Goal: Task Accomplishment & Management: Manage account settings

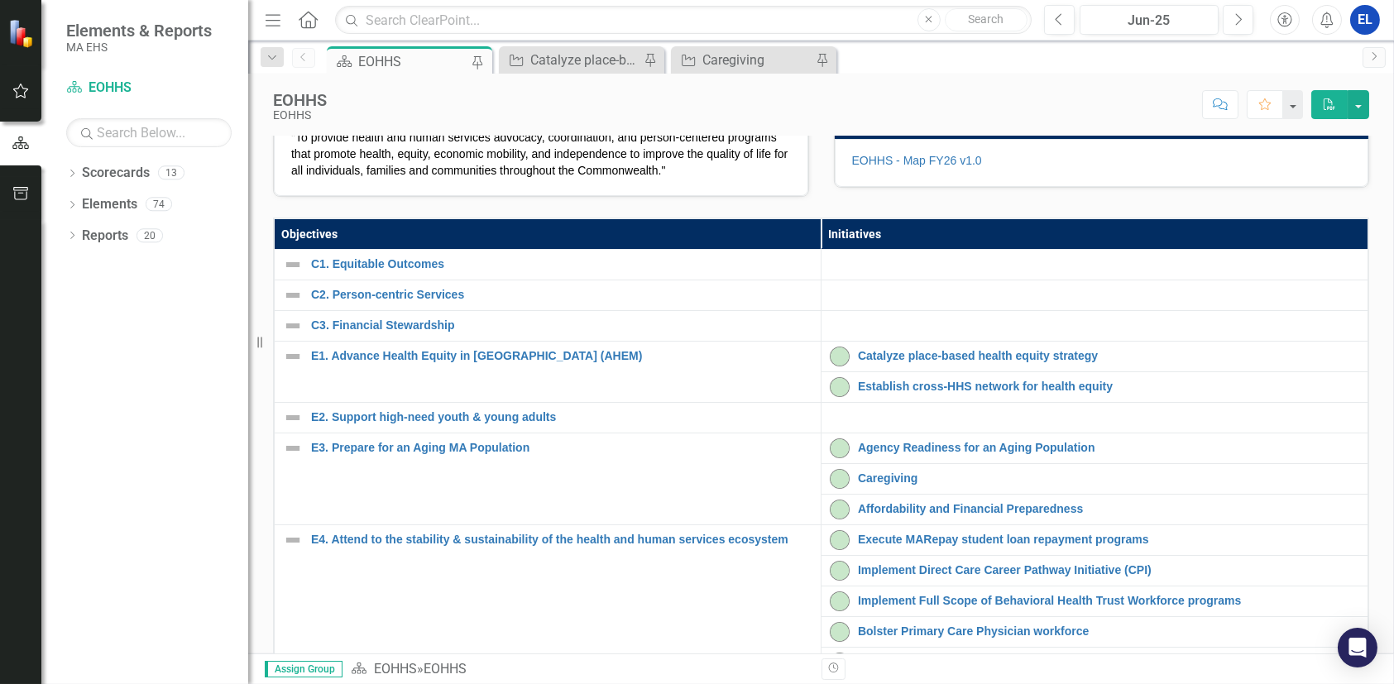
scroll to position [551, 0]
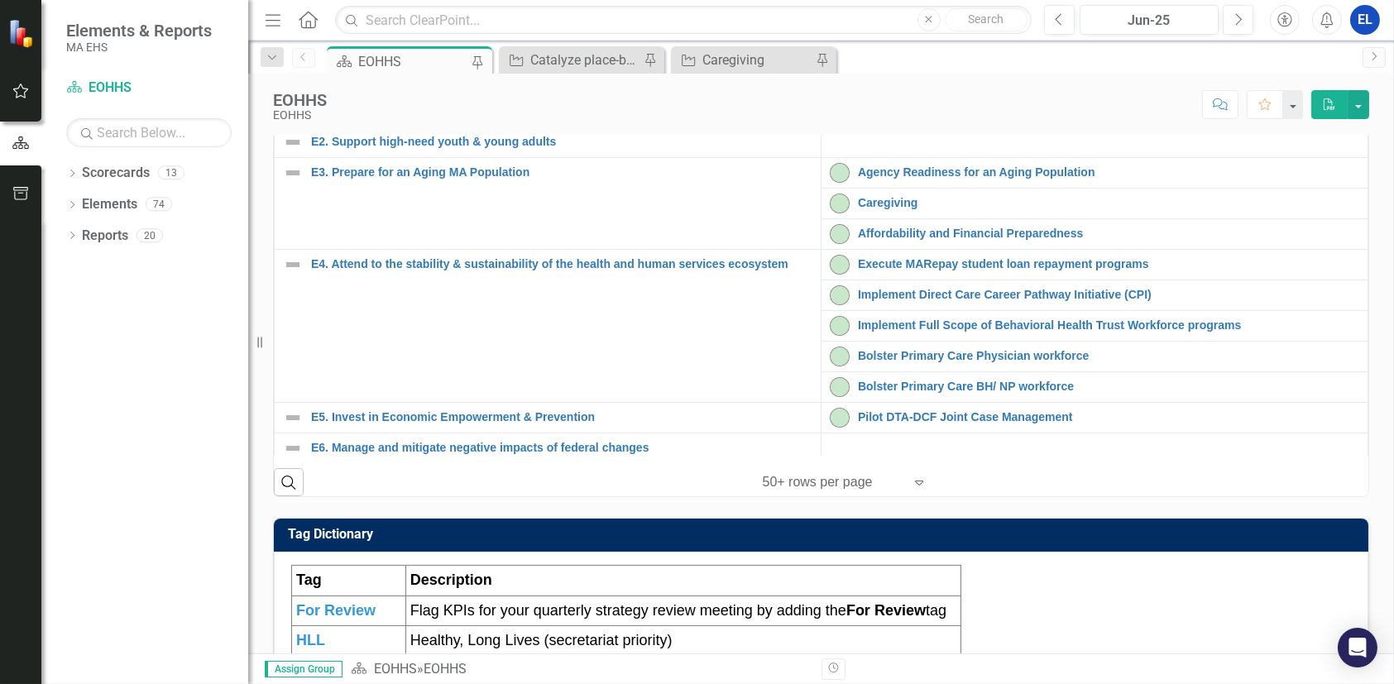
click at [884, 87] on link "Catalyze place-based health equity strategy" at bounding box center [1108, 80] width 501 height 12
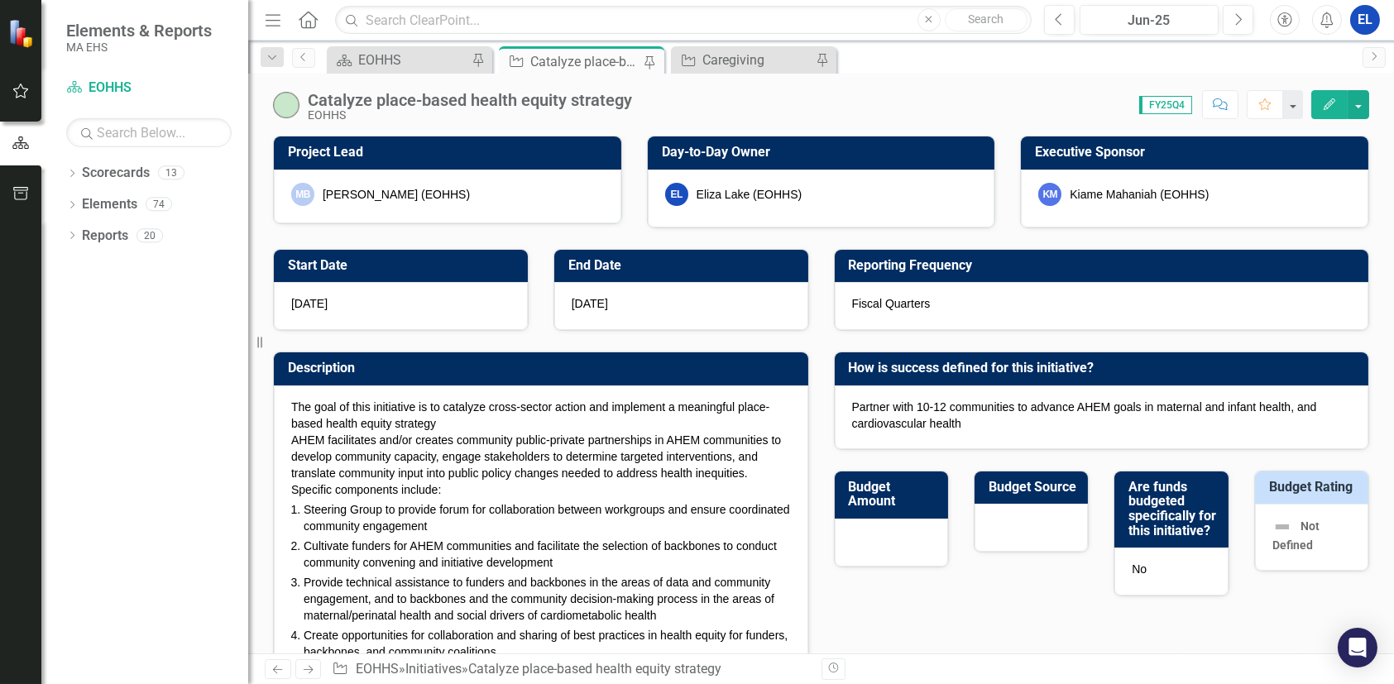
checkbox input "true"
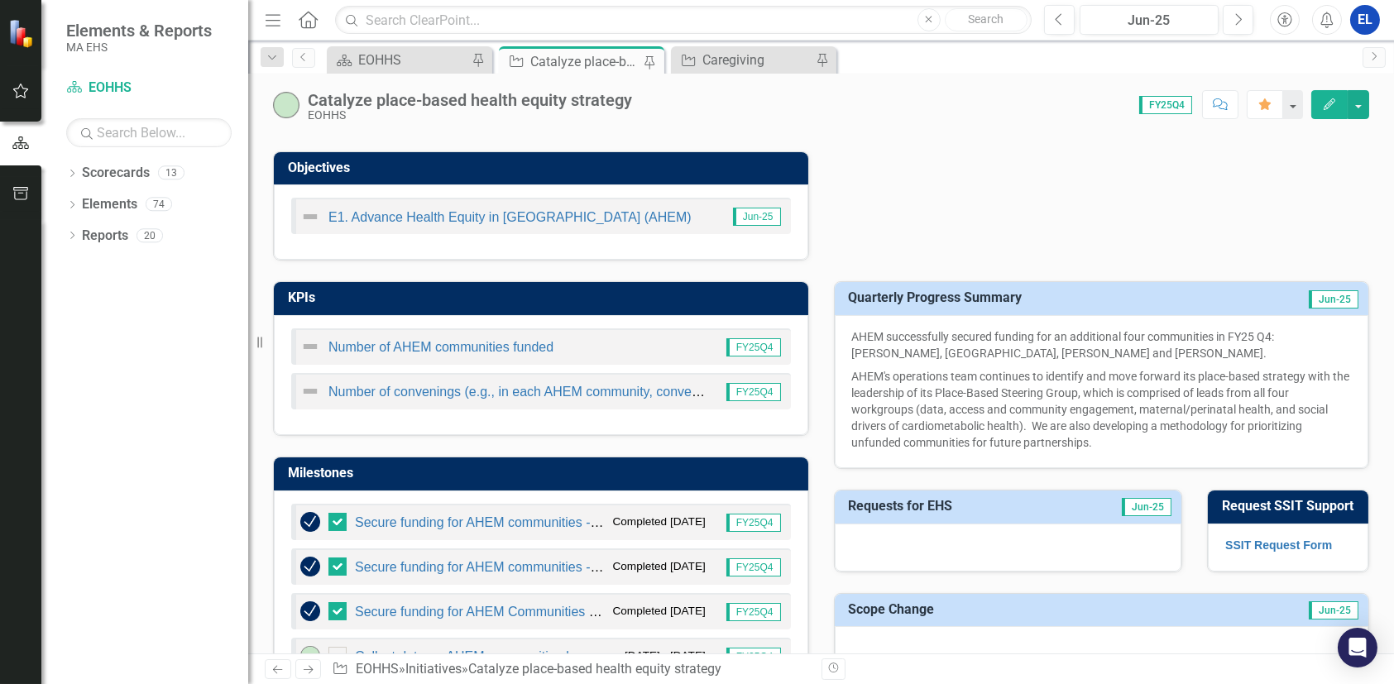
scroll to position [275, 0]
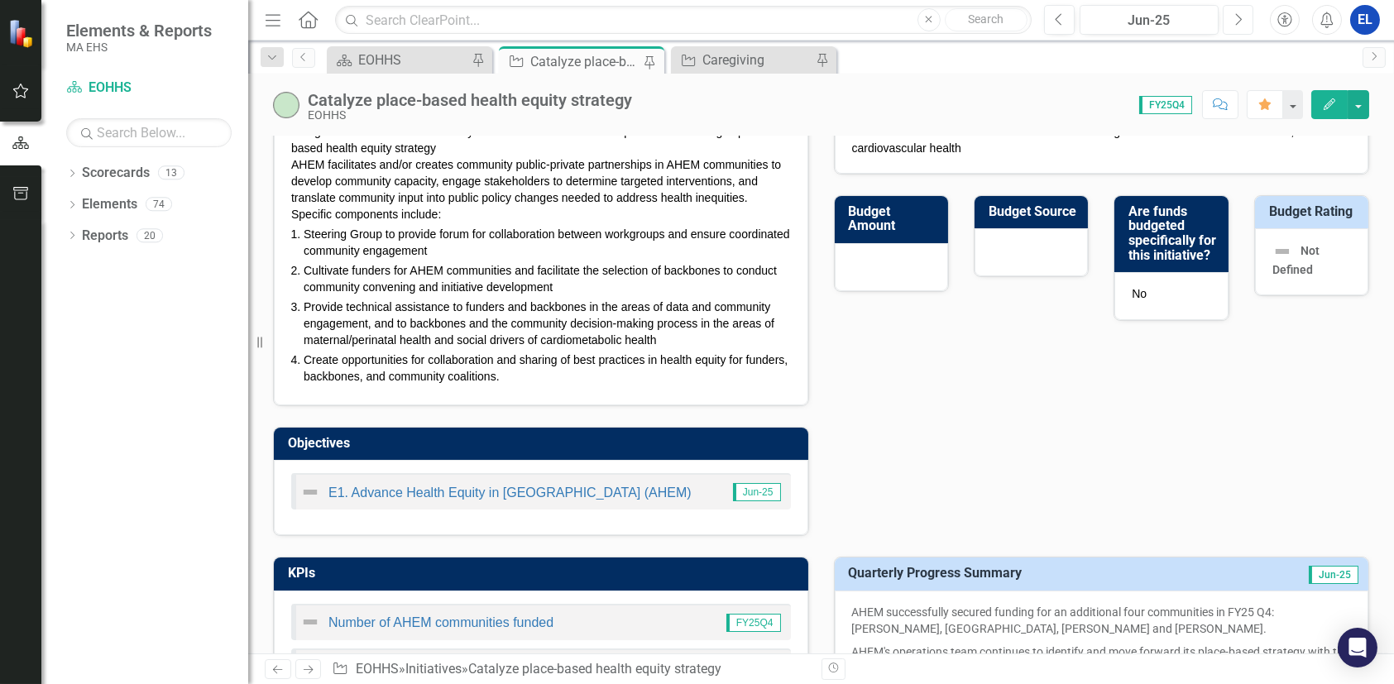
click at [1233, 21] on button "Next" at bounding box center [1238, 20] width 31 height 30
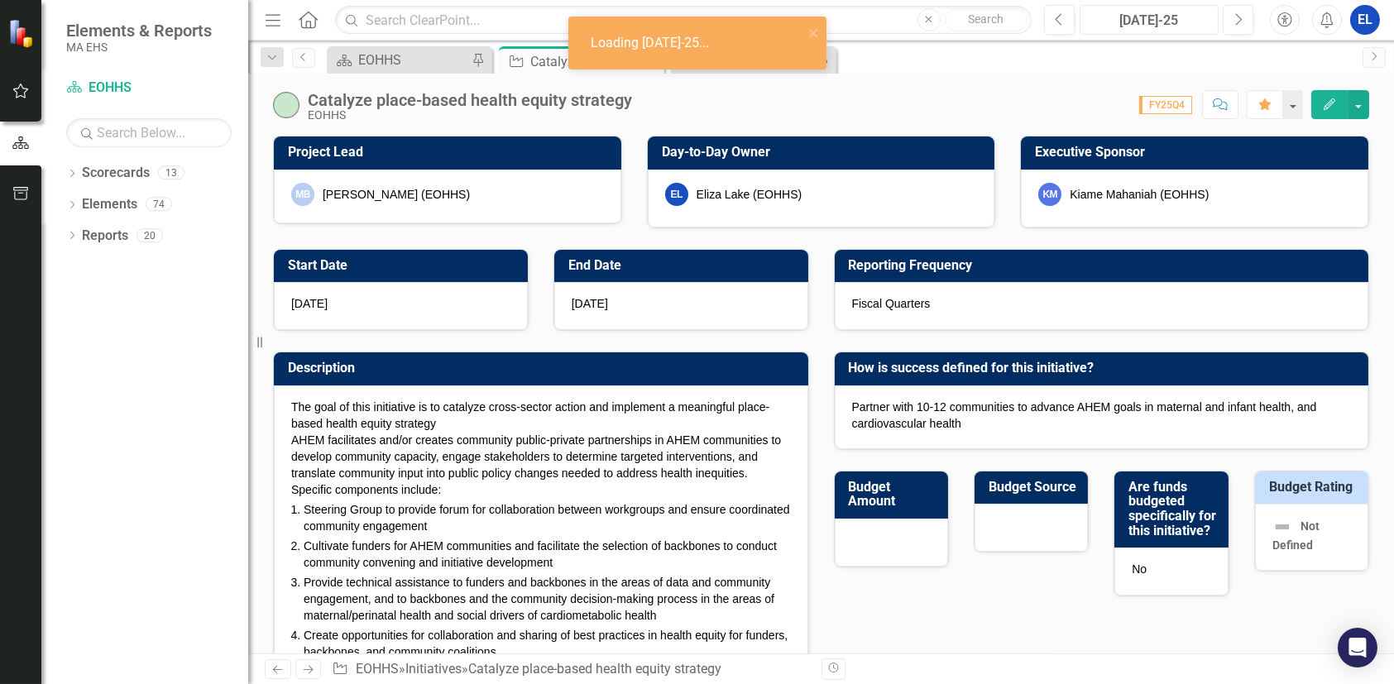
click at [1194, 21] on div "[DATE]-25" at bounding box center [1149, 21] width 128 height 20
checkbox input "true"
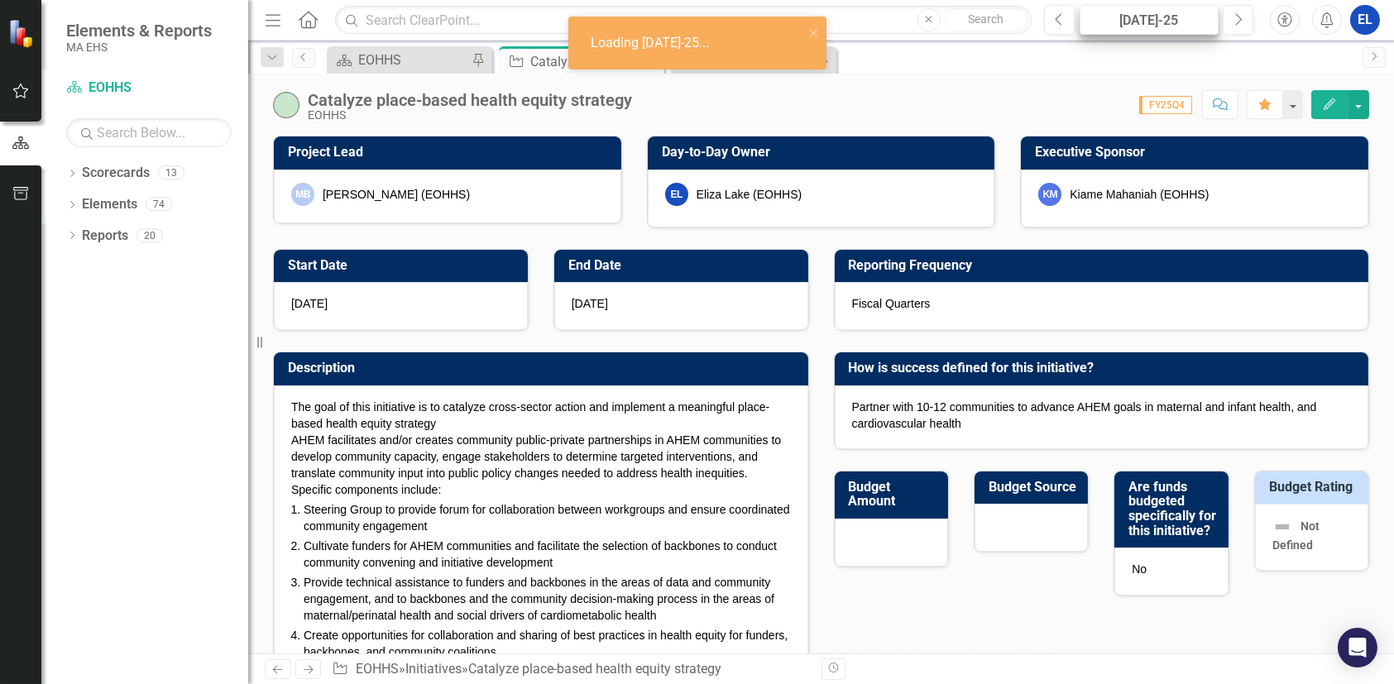
checkbox input "true"
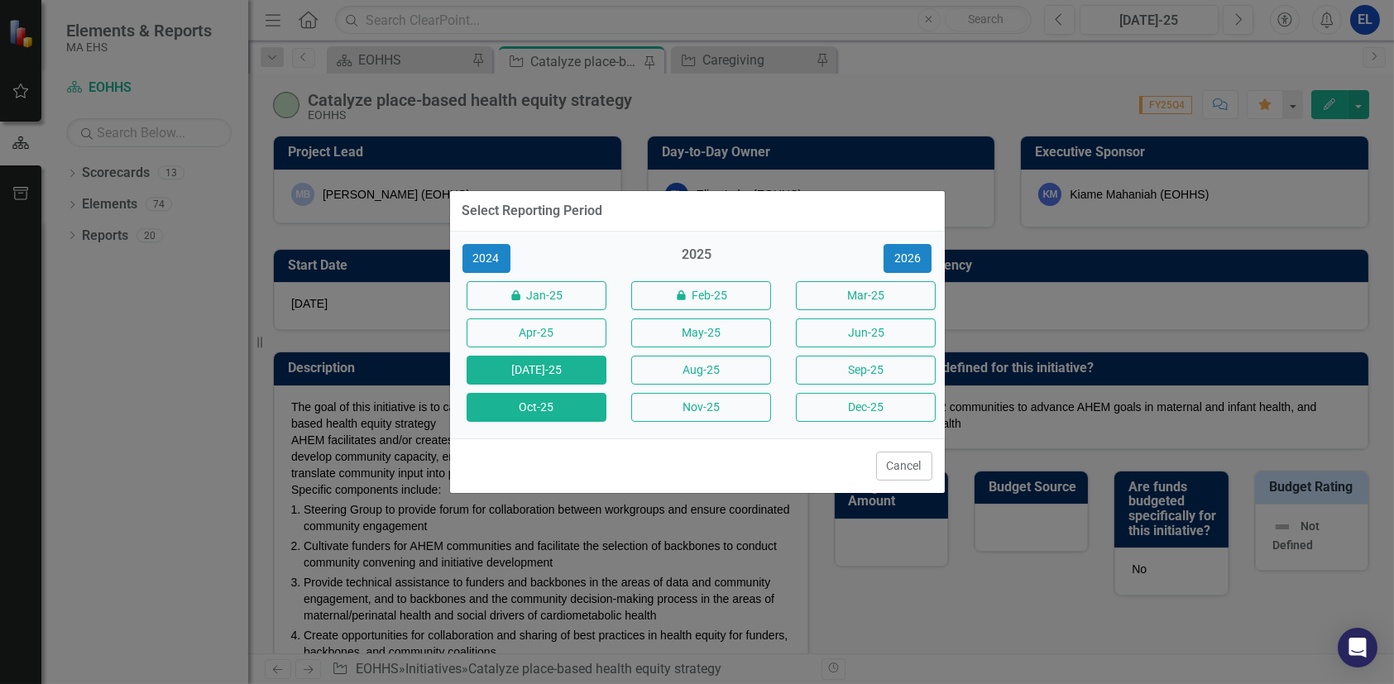
click at [538, 412] on button "Oct-25" at bounding box center [537, 407] width 140 height 29
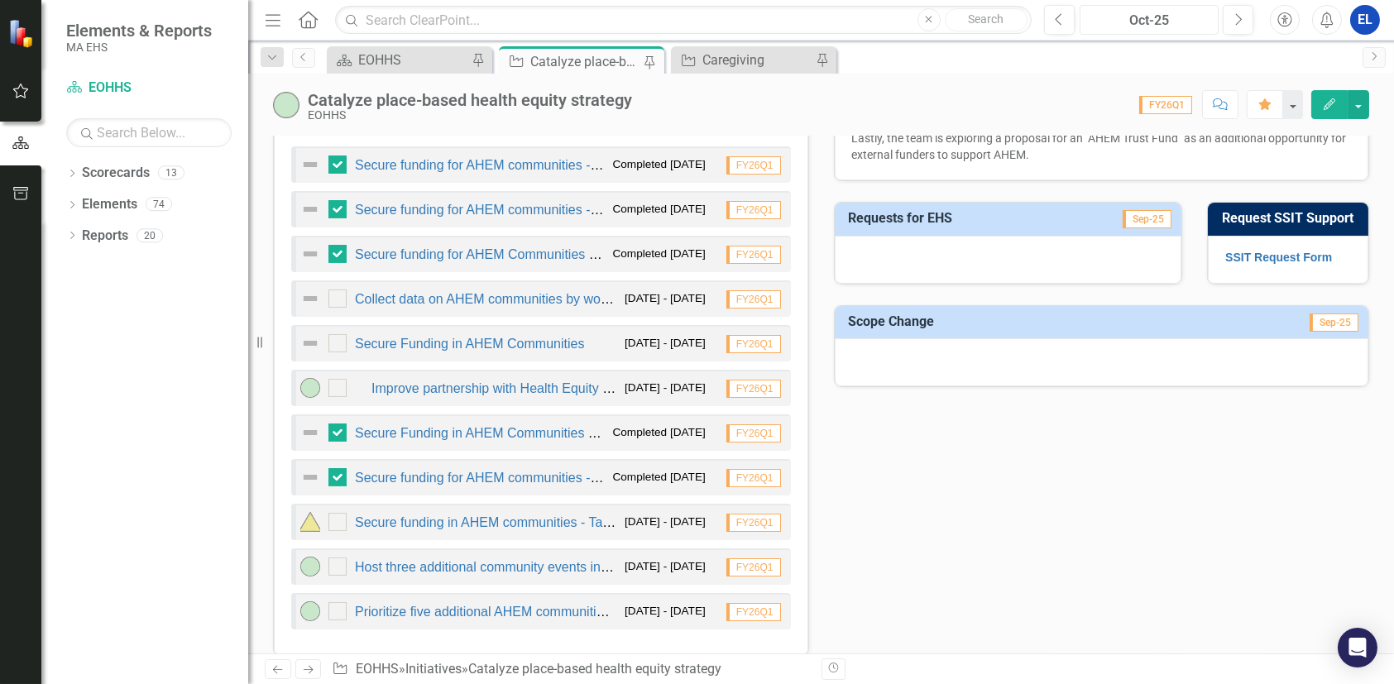
scroll to position [922, 0]
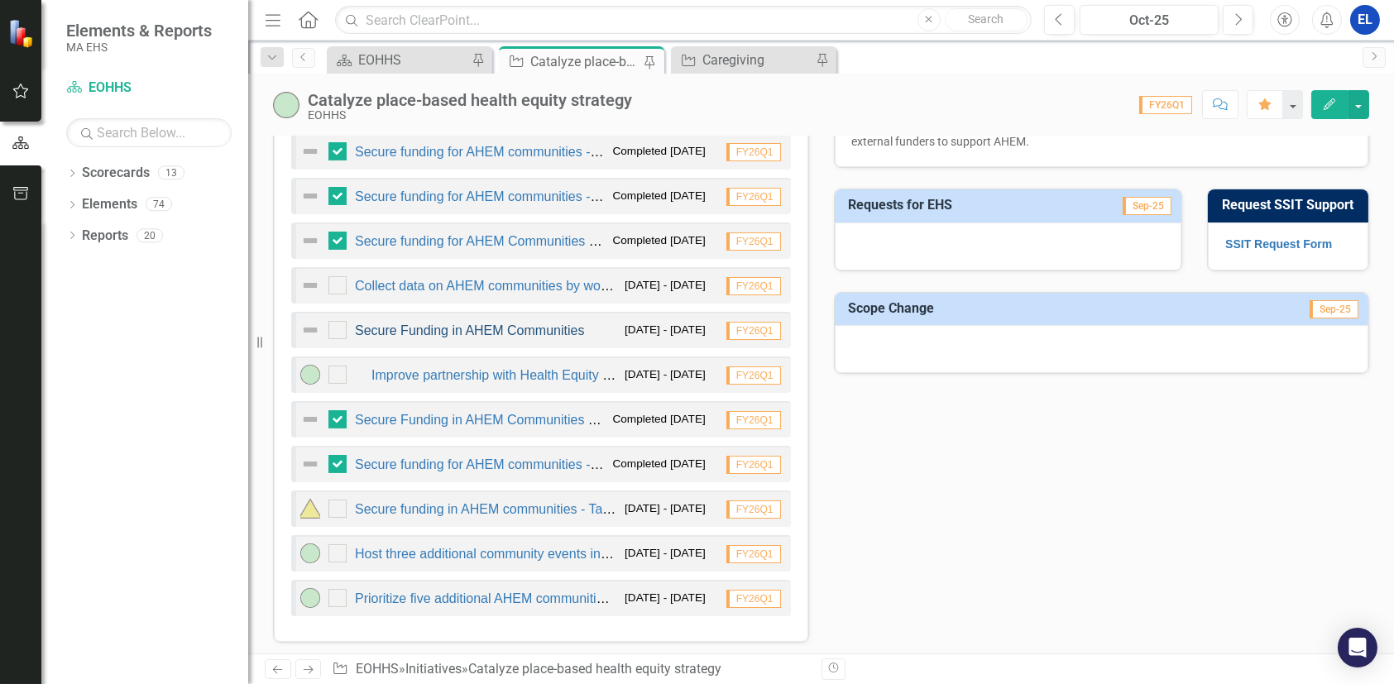
click at [496, 326] on link "Secure Funding in AHEM Communities" at bounding box center [469, 330] width 229 height 14
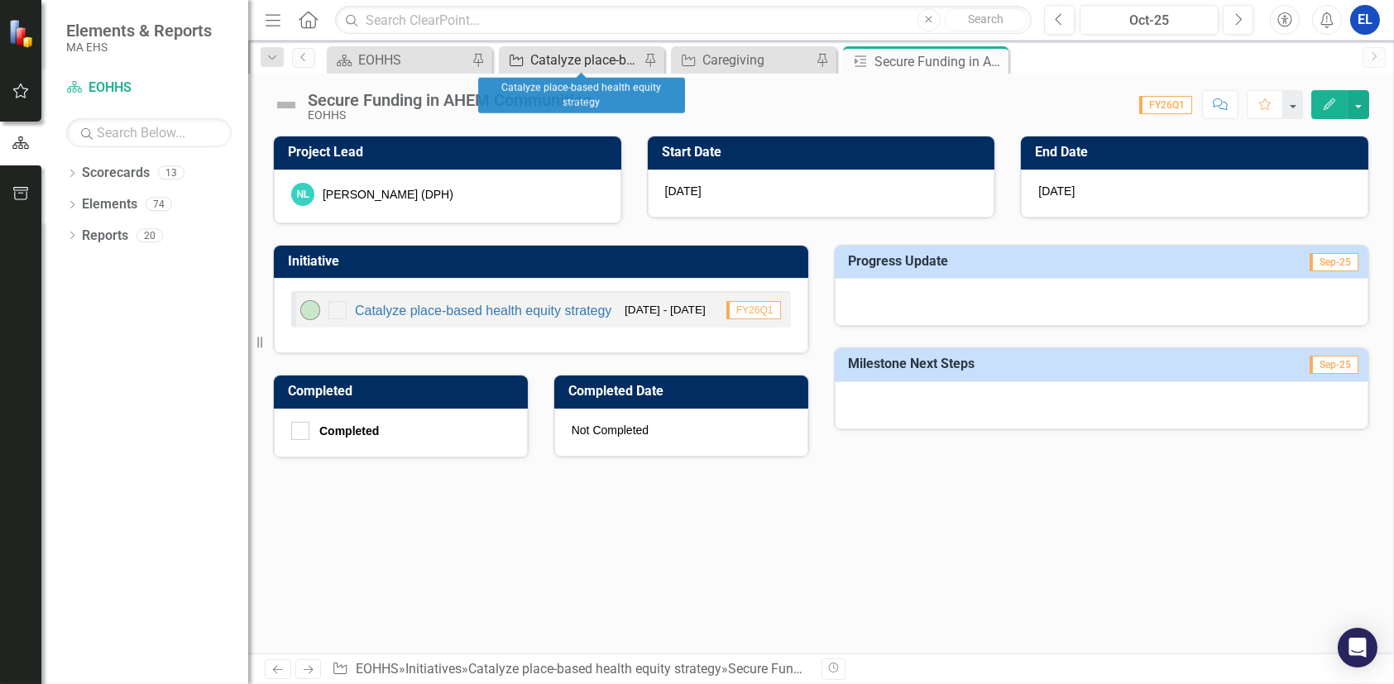
click at [539, 59] on div "Catalyze place-based health equity strategy" at bounding box center [584, 60] width 109 height 21
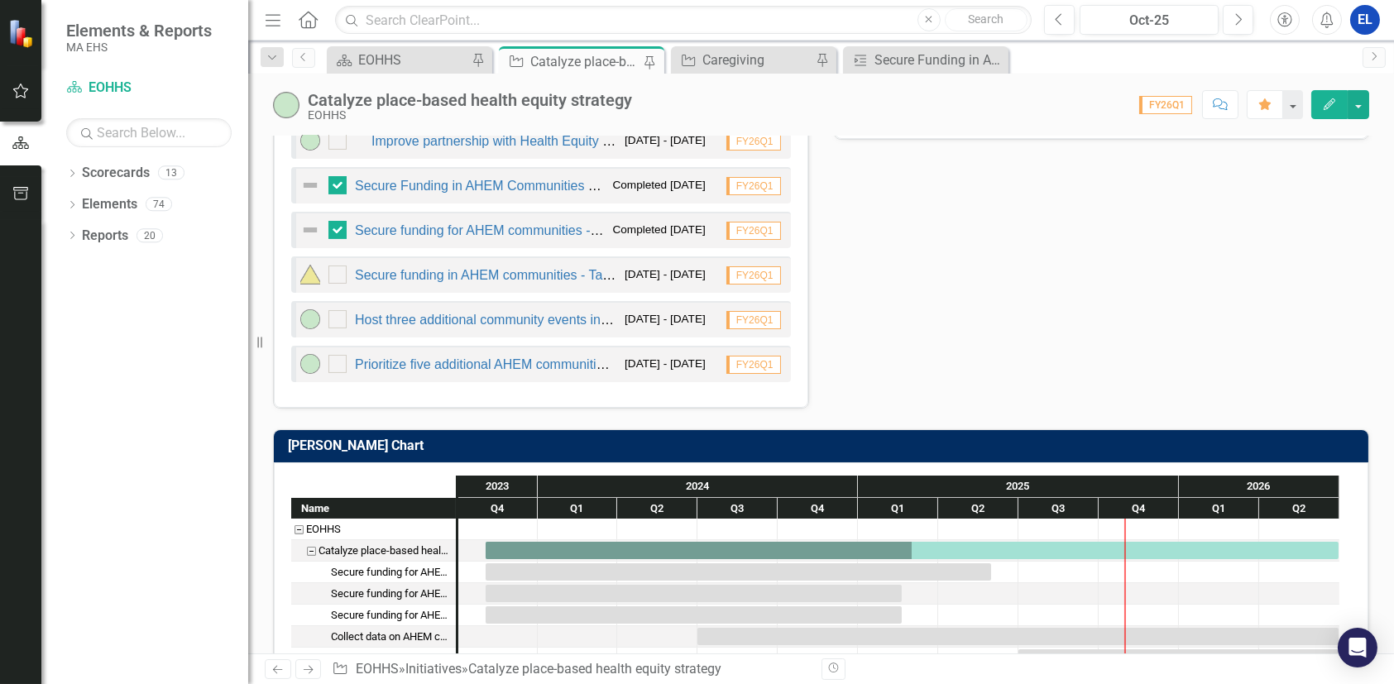
scroll to position [1158, 0]
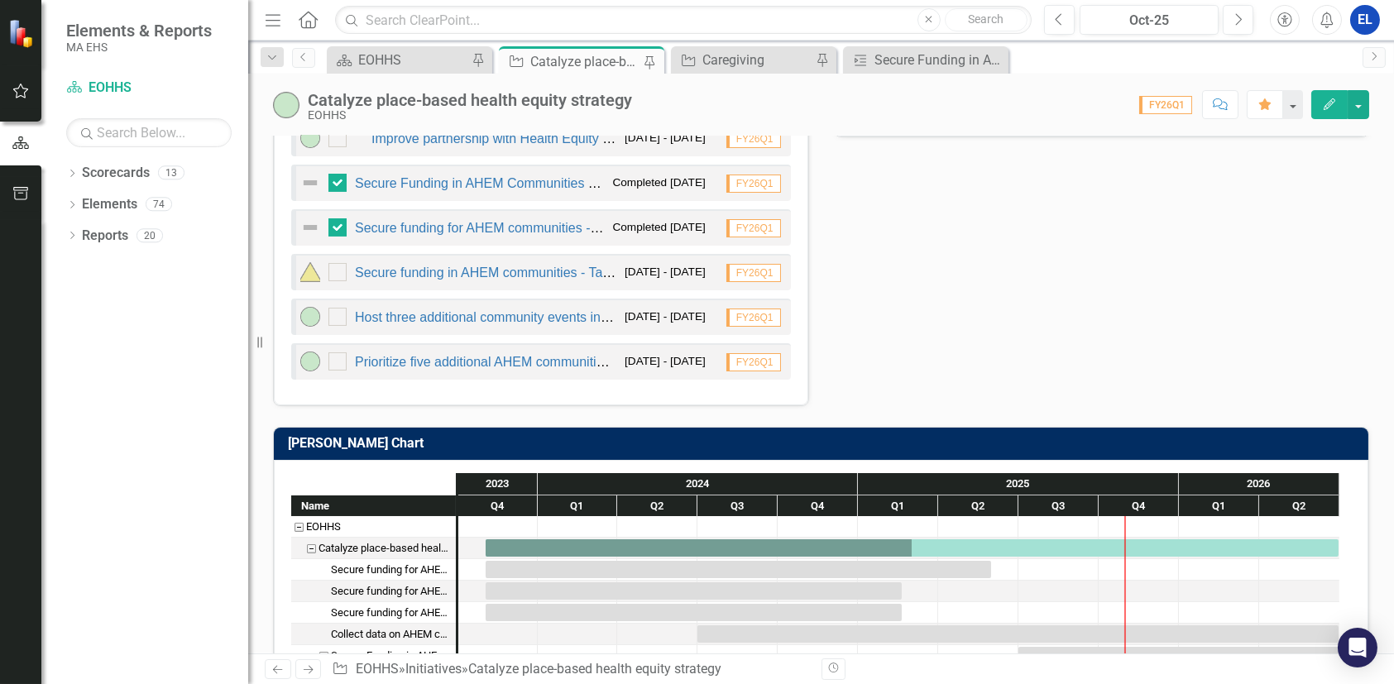
checkbox input "false"
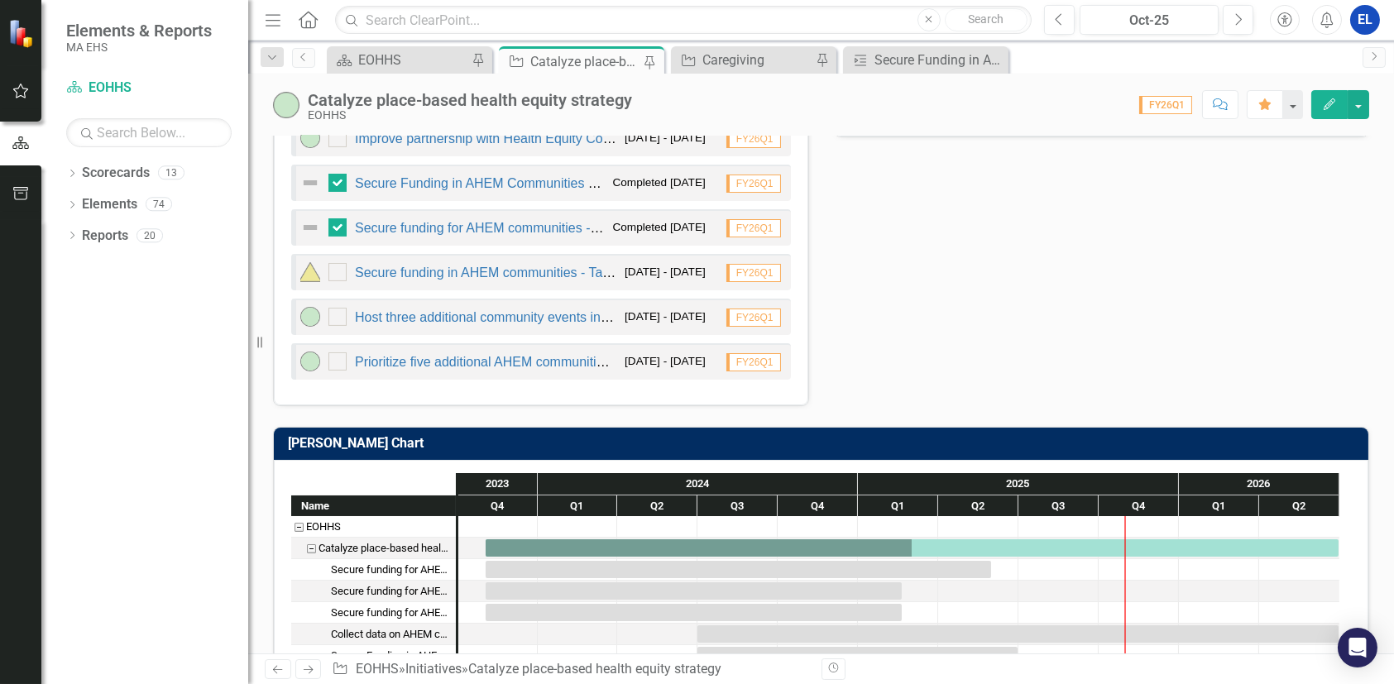
checkbox input "true"
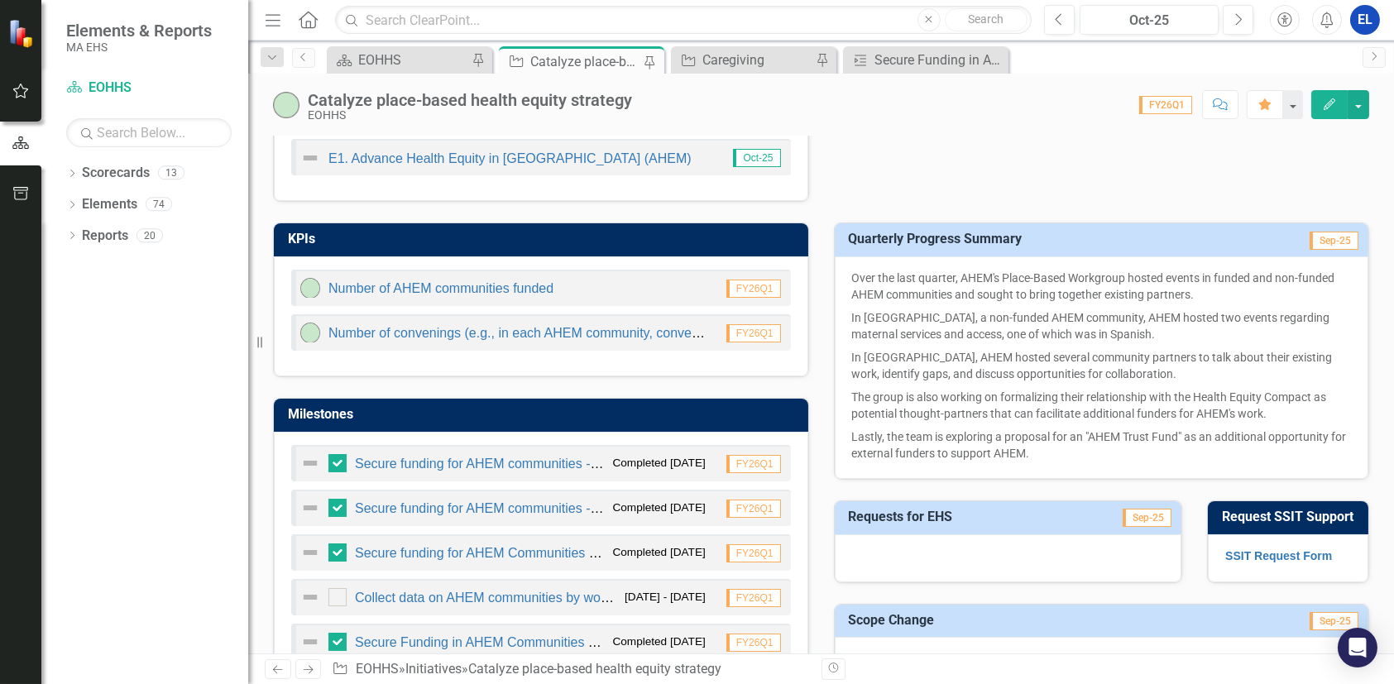
scroll to position [607, 0]
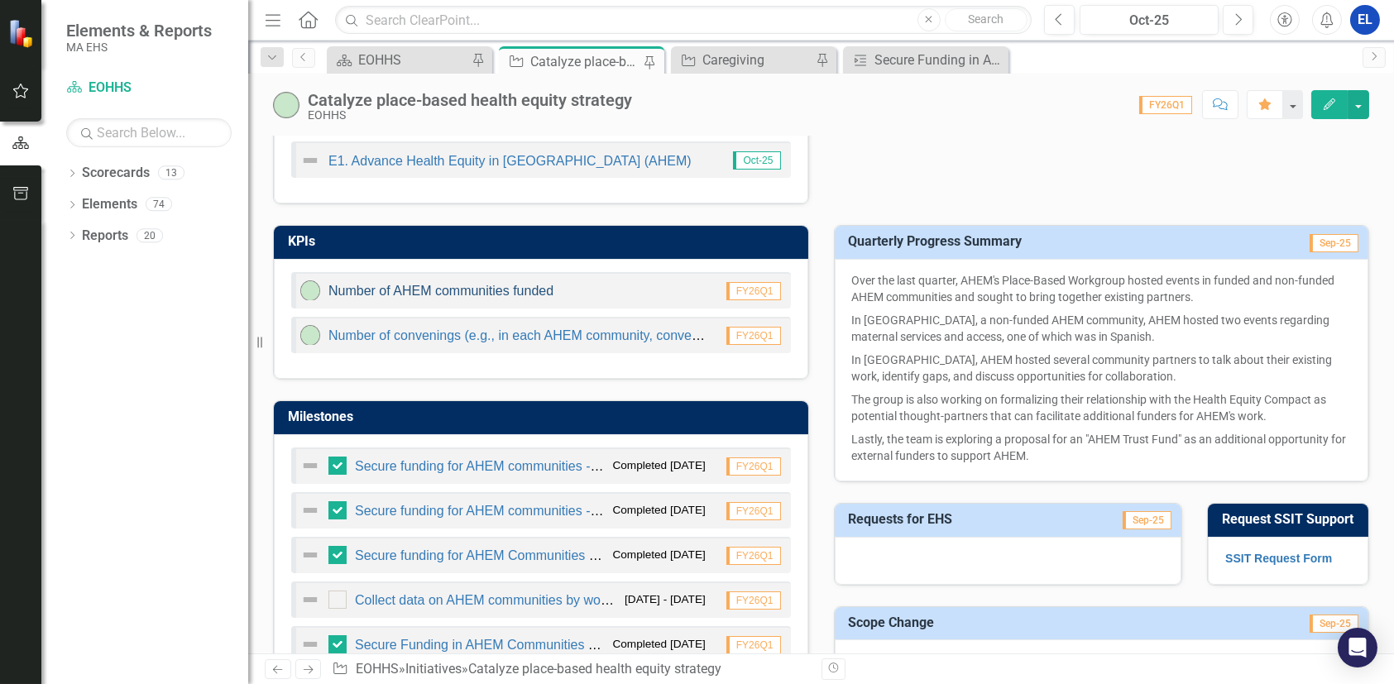
click at [492, 290] on link "Number of AHEM communities funded" at bounding box center [440, 291] width 225 height 14
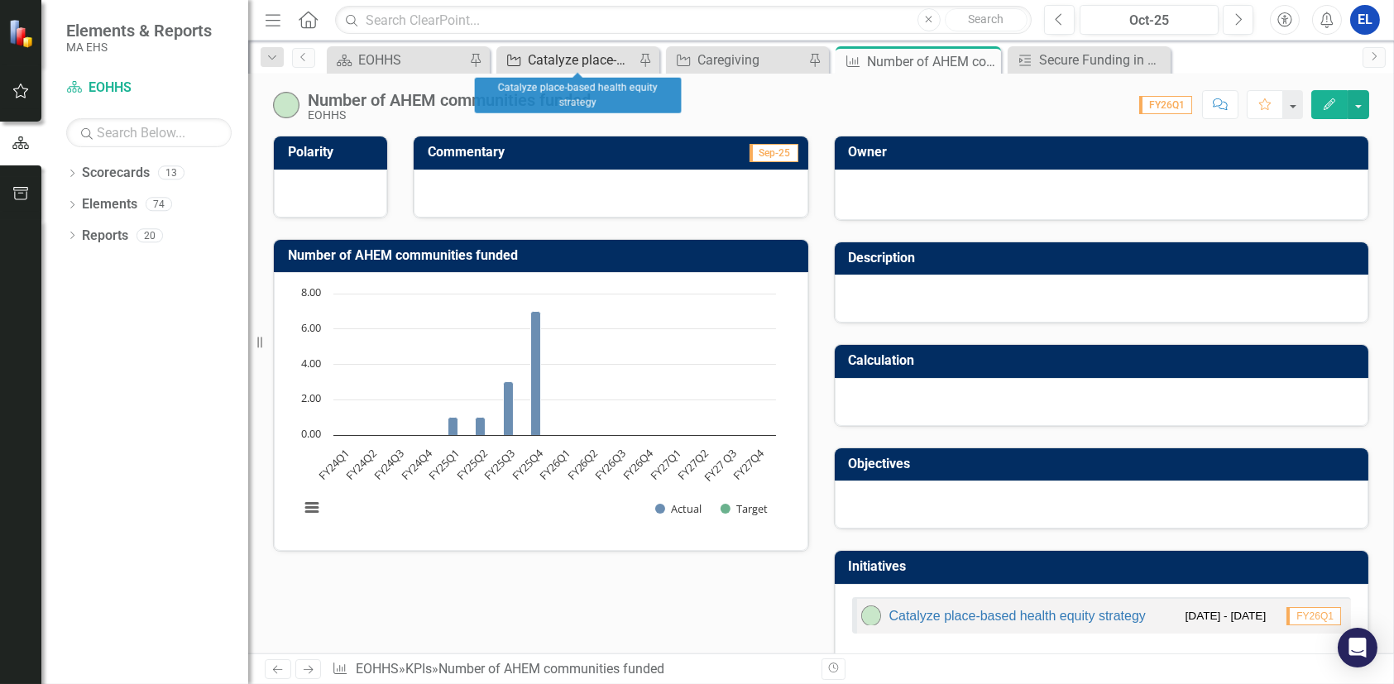
click at [566, 62] on div "Catalyze place-based health equity strategy" at bounding box center [581, 60] width 107 height 21
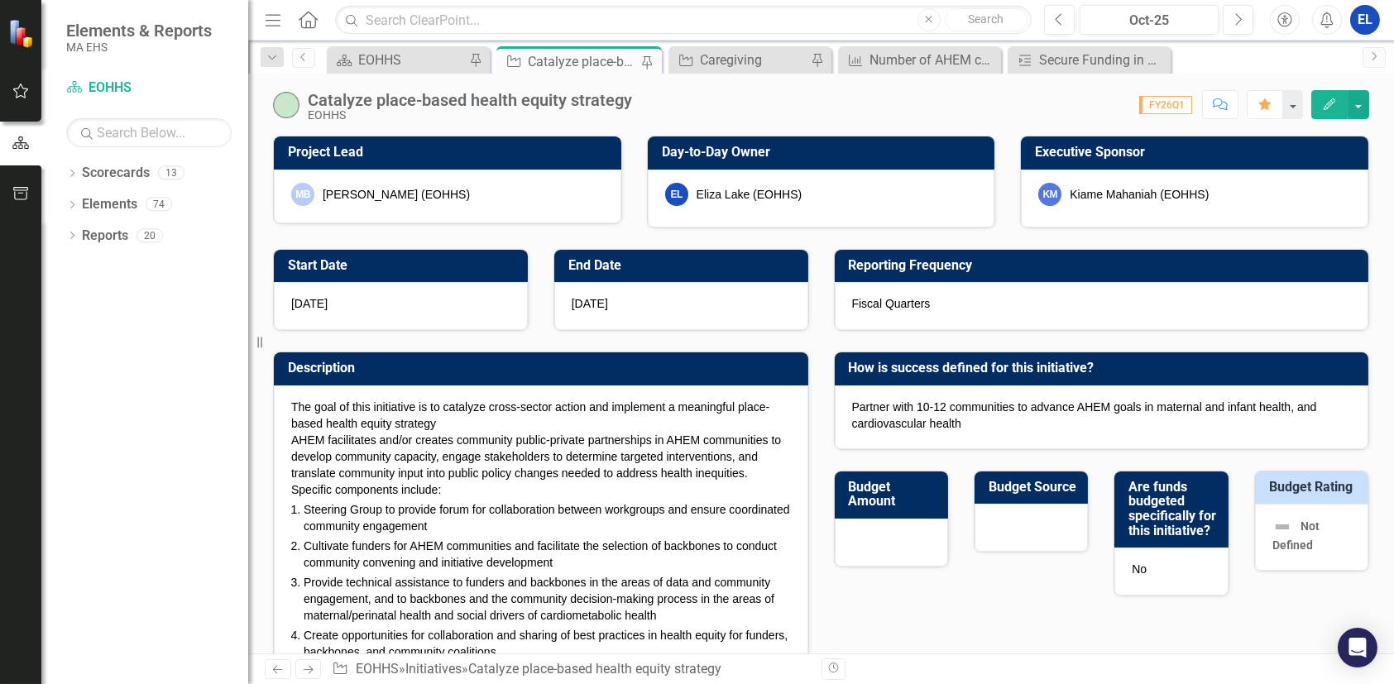
click at [1325, 106] on icon "button" at bounding box center [1330, 104] width 12 height 12
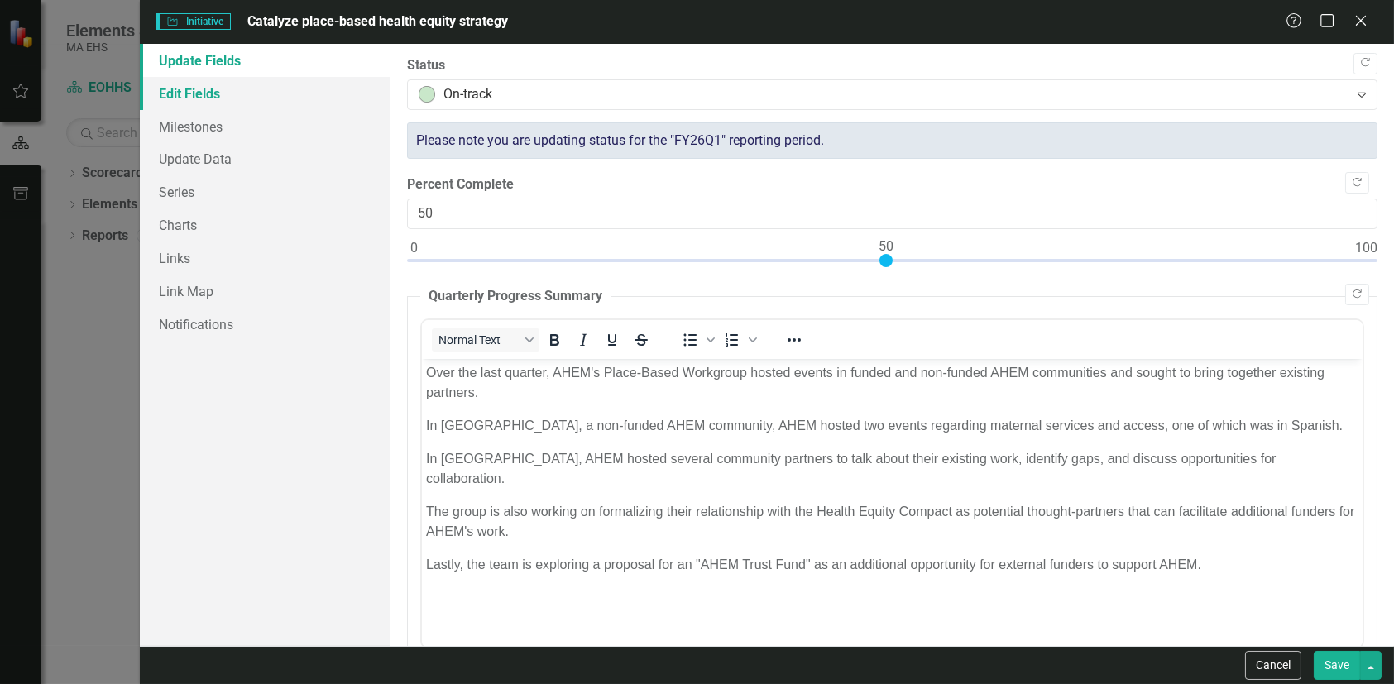
click at [198, 93] on link "Edit Fields" at bounding box center [265, 93] width 251 height 33
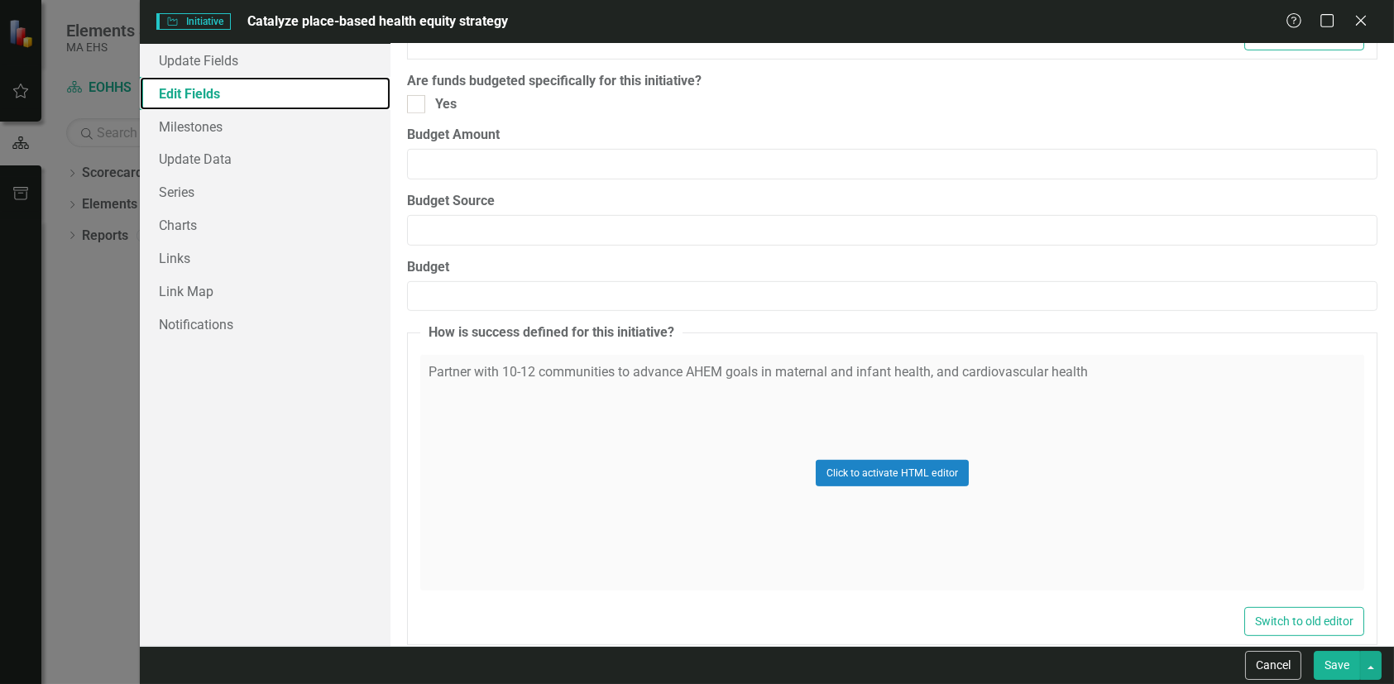
scroll to position [2205, 0]
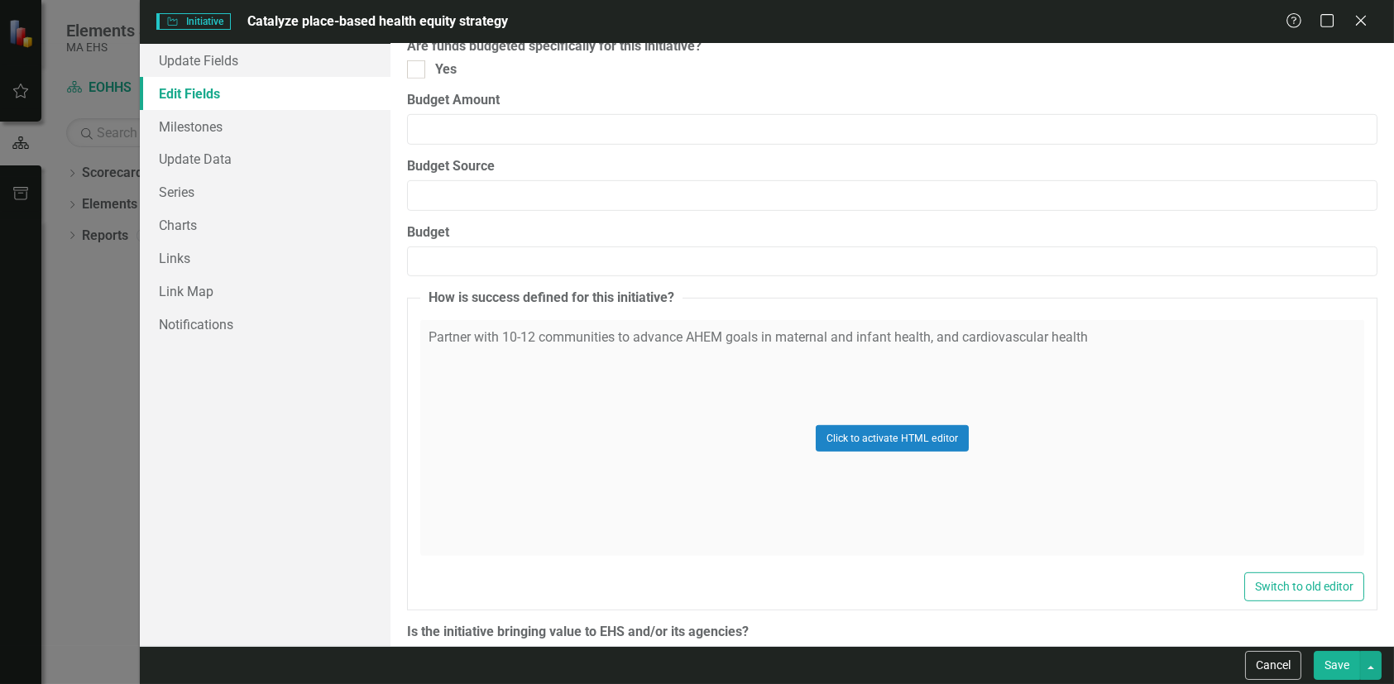
click at [1009, 328] on div "Click to activate HTML editor" at bounding box center [892, 438] width 944 height 236
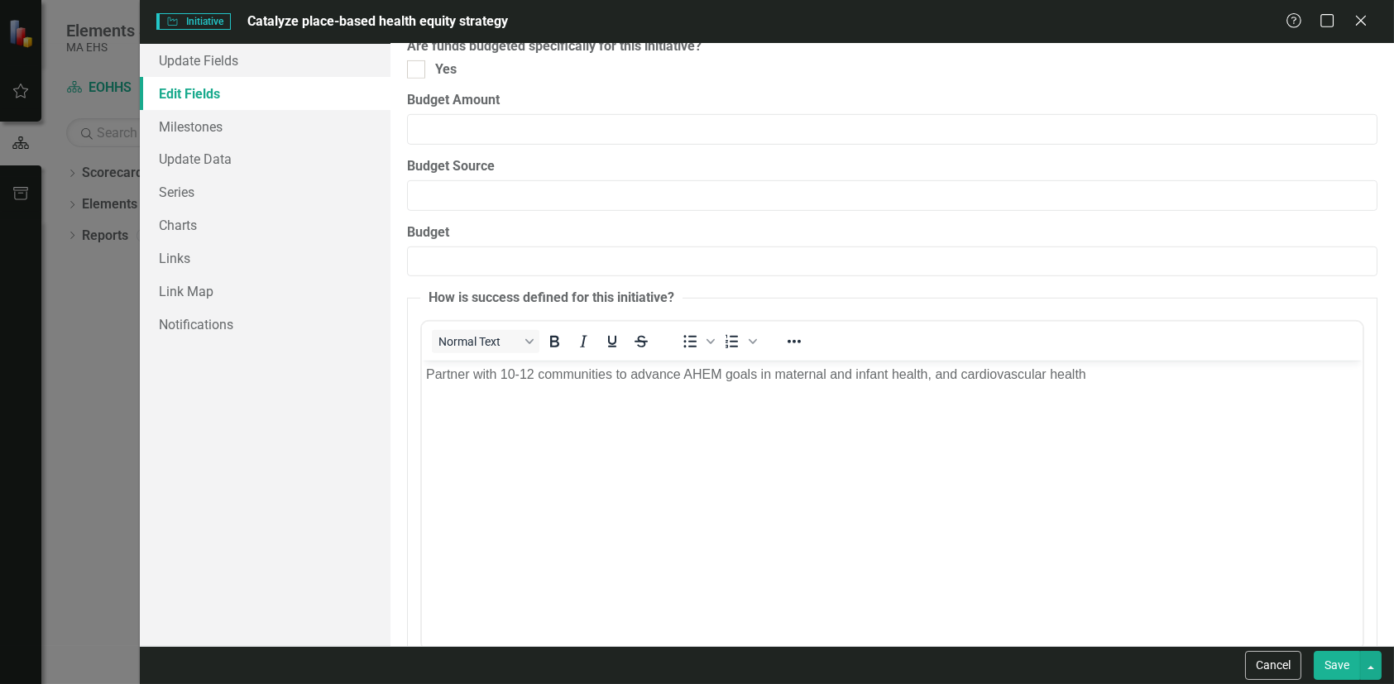
scroll to position [0, 0]
click at [985, 370] on p "Partner with 10-12 communities to advance AHEM goals in maternal and infant hea…" at bounding box center [891, 375] width 932 height 20
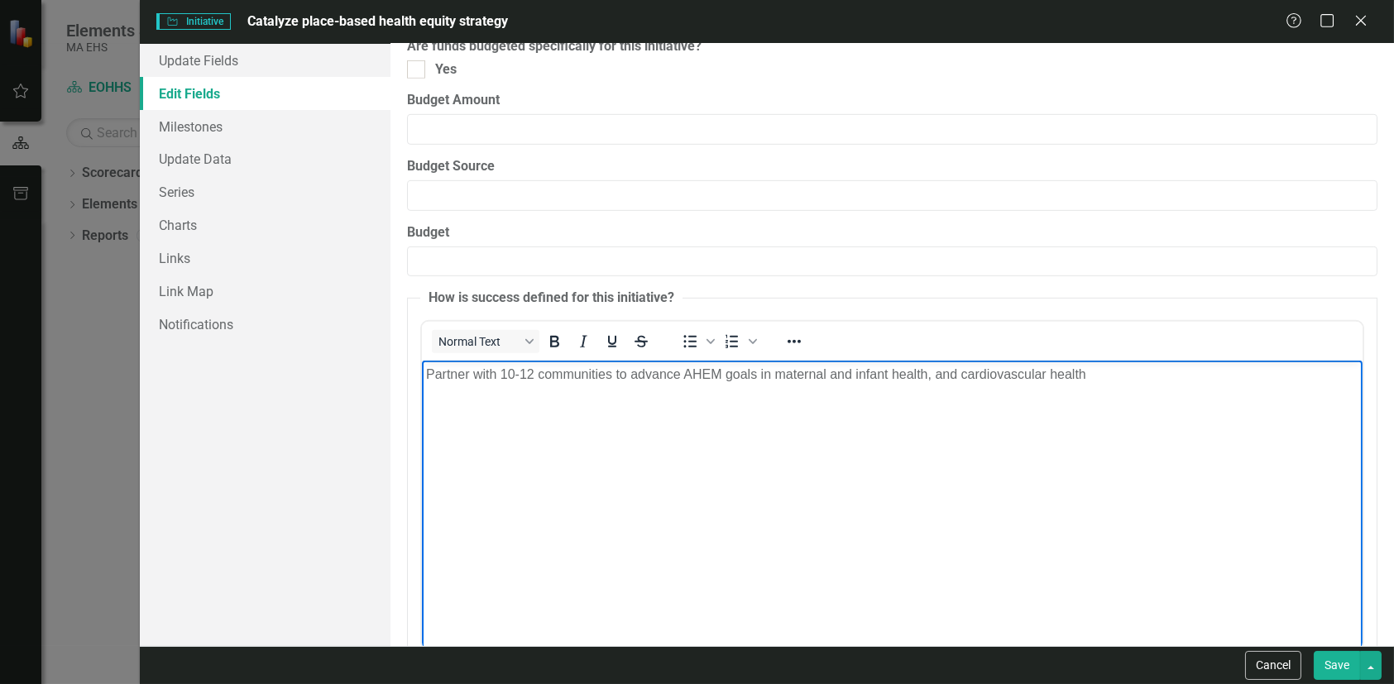
click at [993, 376] on p "Partner with 10-12 communities to advance AHEM goals in maternal and infant hea…" at bounding box center [891, 375] width 932 height 20
drag, startPoint x: 996, startPoint y: 376, endPoint x: 1031, endPoint y: 367, distance: 35.7
click at [1046, 377] on p "Partner with 10-12 communities to advance AHEM goals in maternal and infant hea…" at bounding box center [891, 375] width 932 height 20
click at [1105, 373] on p "Partner with 10-12 communities to advance AHEM goals in maternal and infant hea…" at bounding box center [891, 375] width 932 height 20
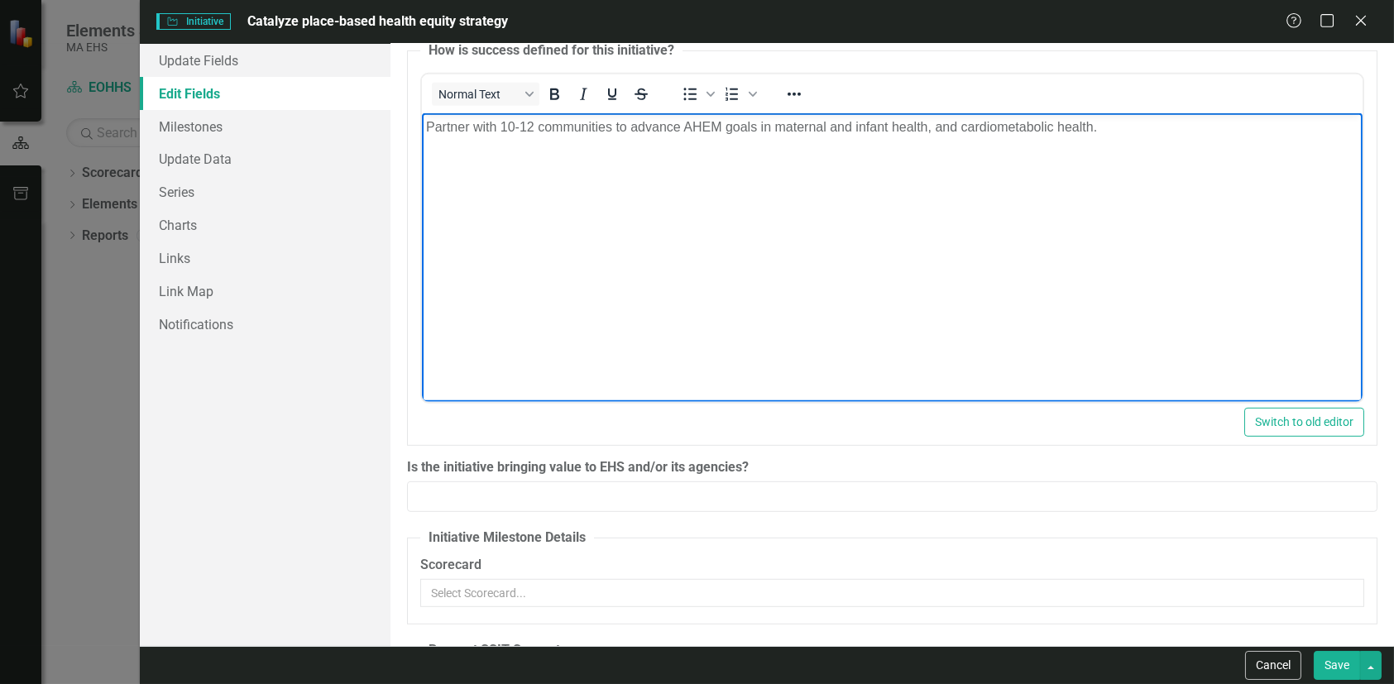
scroll to position [2559, 0]
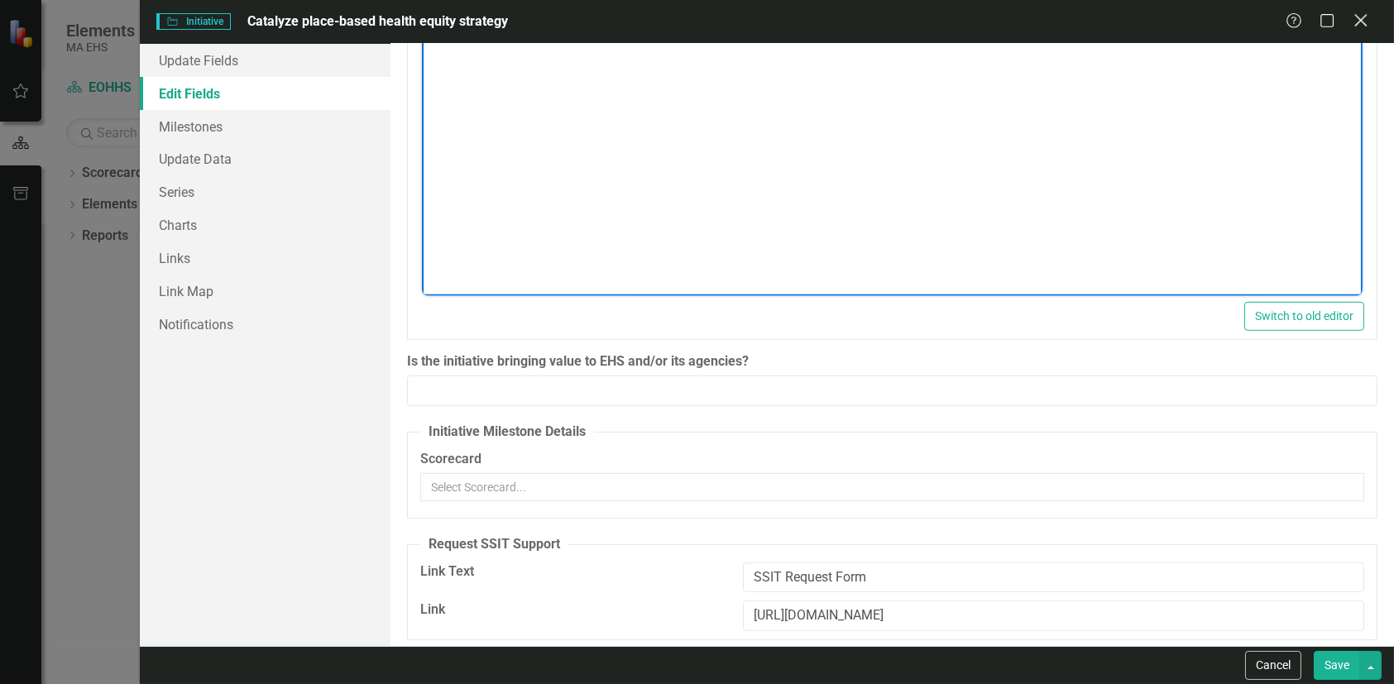
click at [1361, 17] on icon "Close" at bounding box center [1360, 20] width 21 height 16
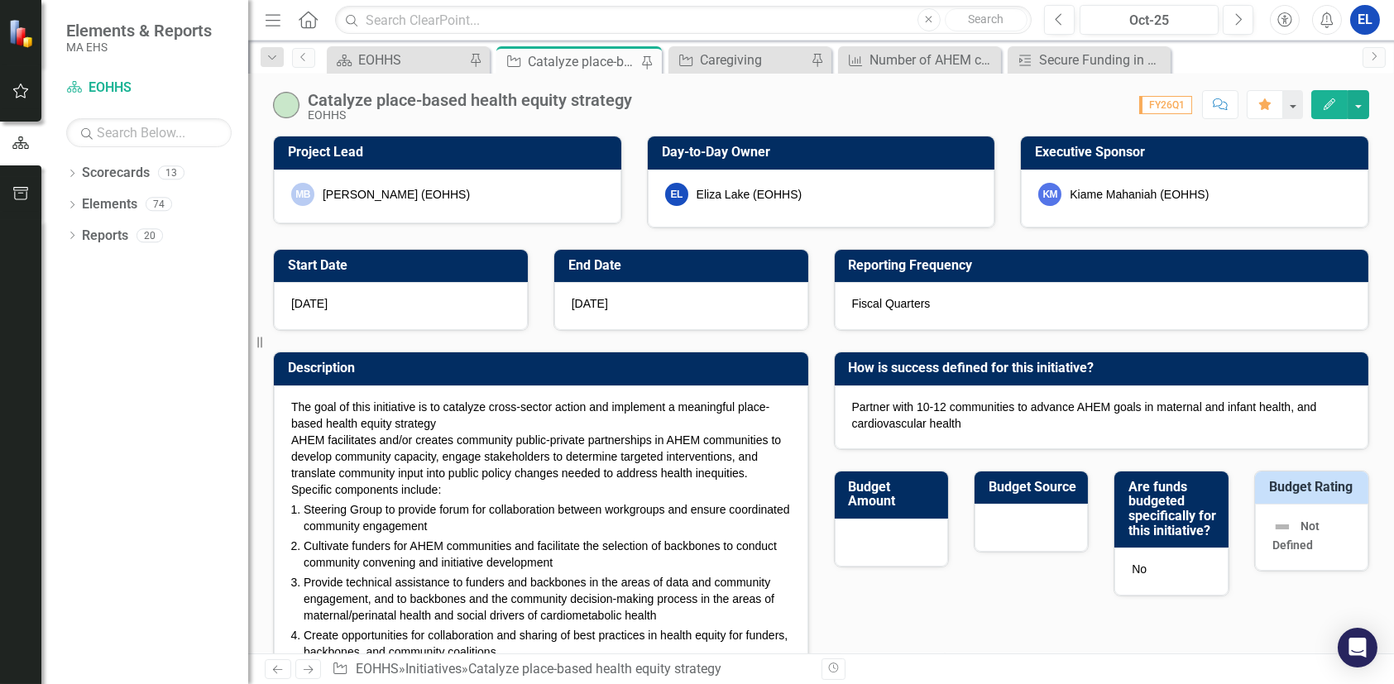
click at [1333, 107] on icon "Edit" at bounding box center [1329, 104] width 15 height 12
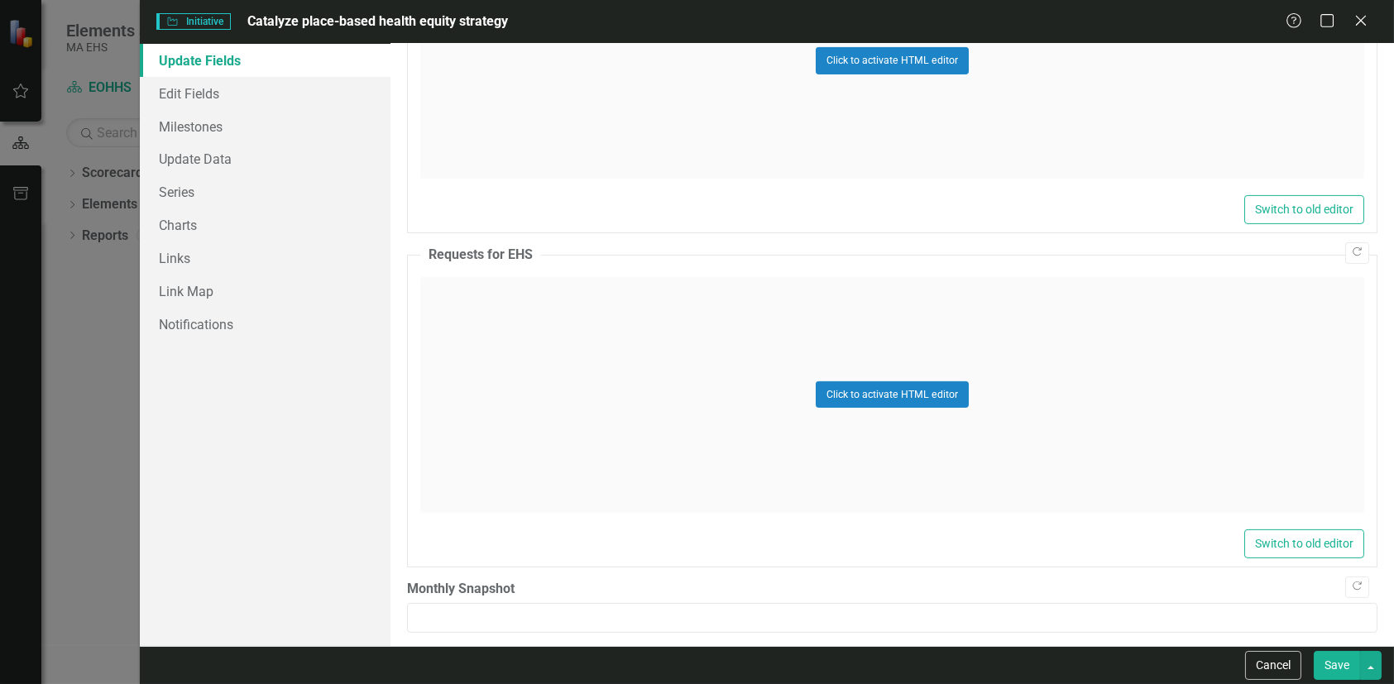
scroll to position [1412, 0]
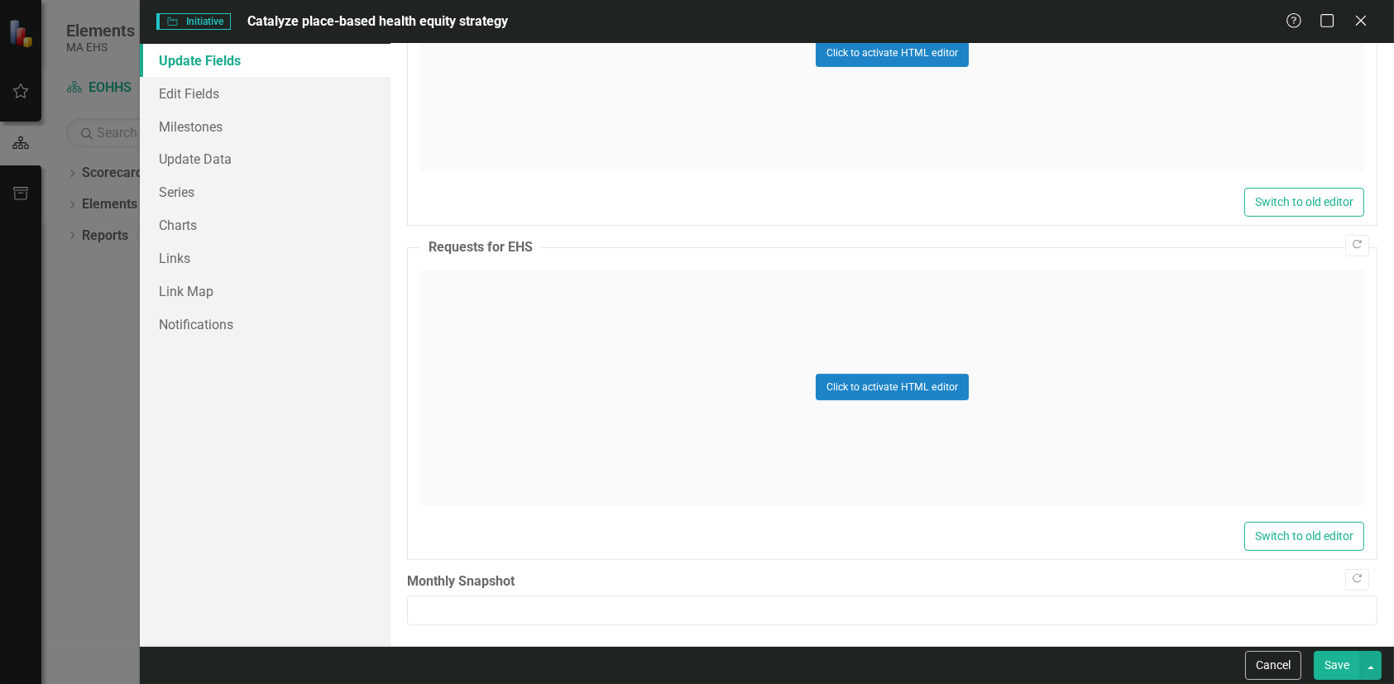
click at [1320, 29] on div "Maximize" at bounding box center [1327, 21] width 17 height 19
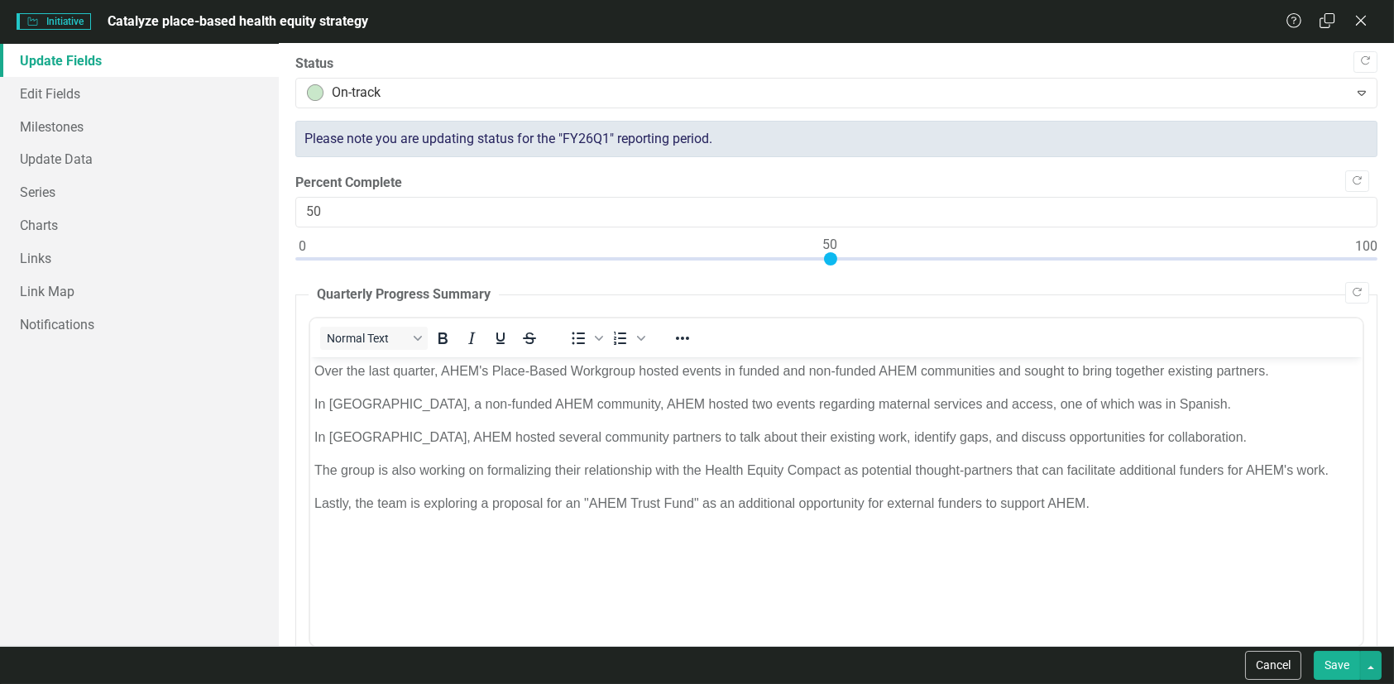
scroll to position [0, 0]
click at [1323, 23] on icon "Restore" at bounding box center [1327, 20] width 21 height 16
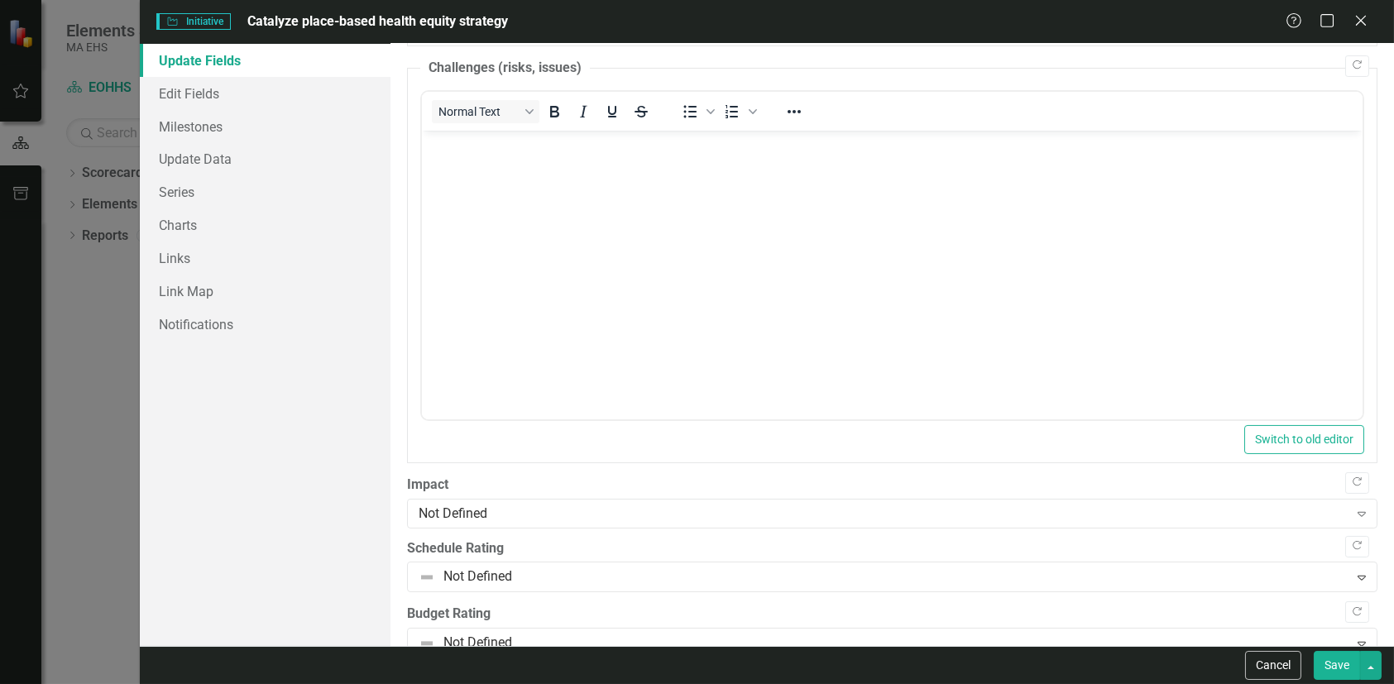
scroll to position [1412, 0]
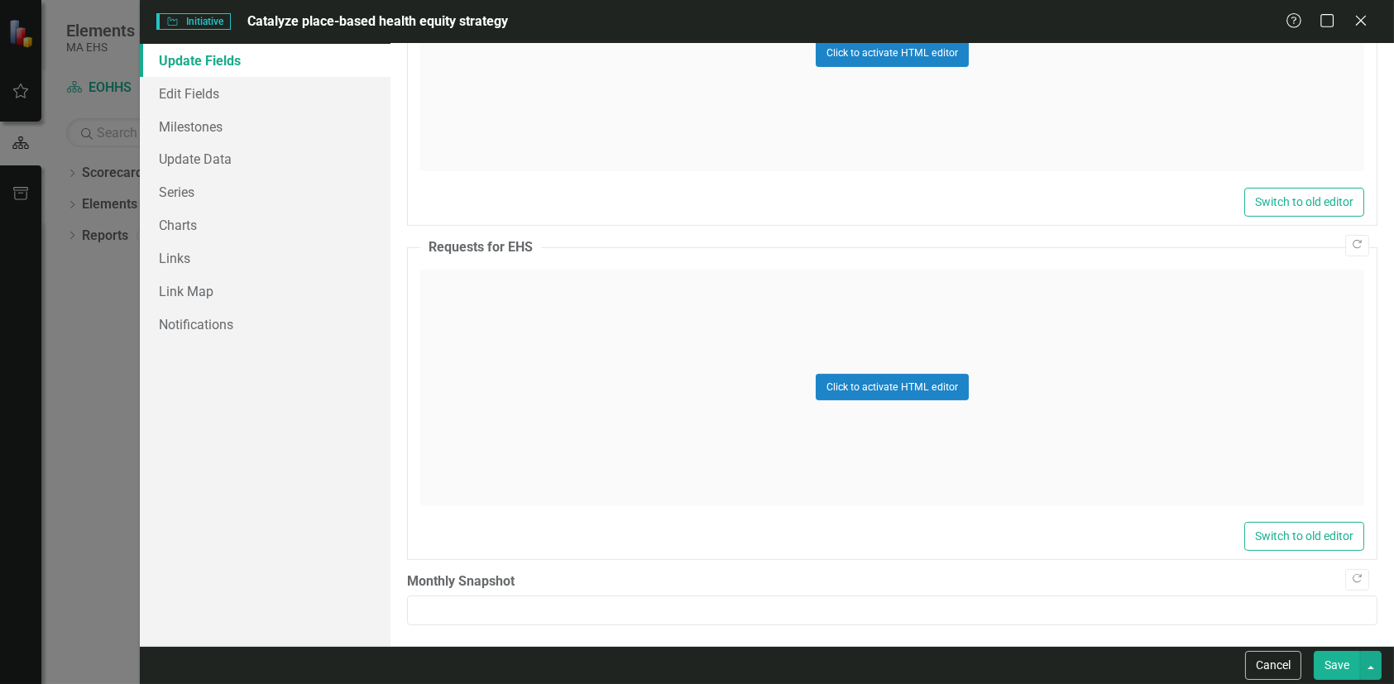
drag, startPoint x: 594, startPoint y: 24, endPoint x: 598, endPoint y: 7, distance: 17.9
click at [598, 7] on div "Initiative Initiative Catalyze place-based health equity strategy Help Maximize…" at bounding box center [767, 22] width 1255 height 44
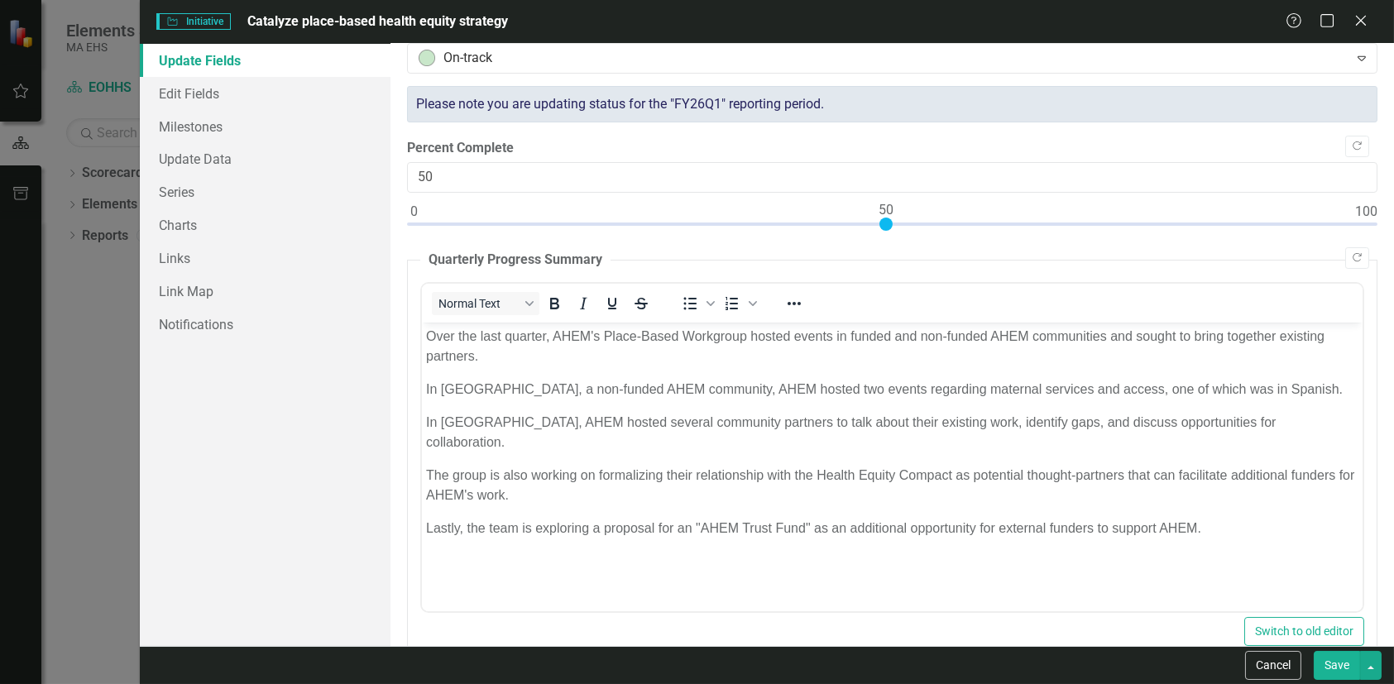
scroll to position [34, 0]
click at [1359, 22] on icon at bounding box center [1360, 20] width 12 height 12
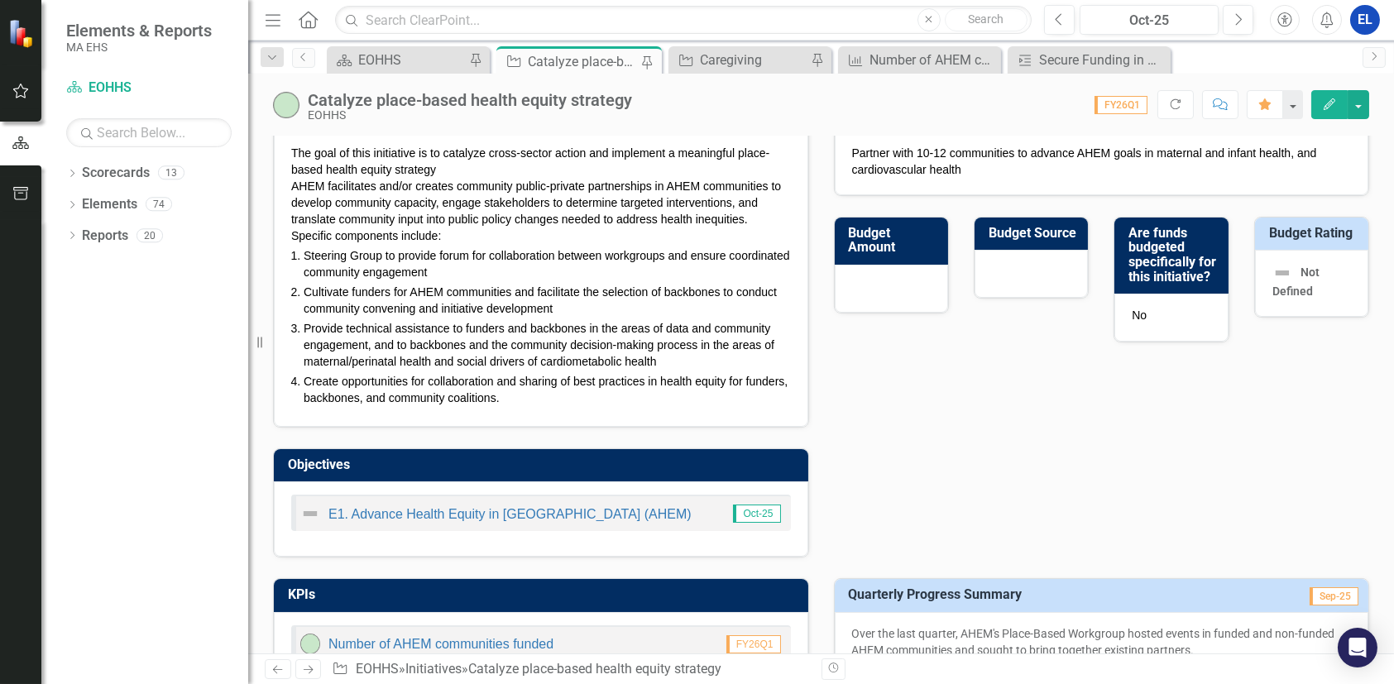
scroll to position [275, 0]
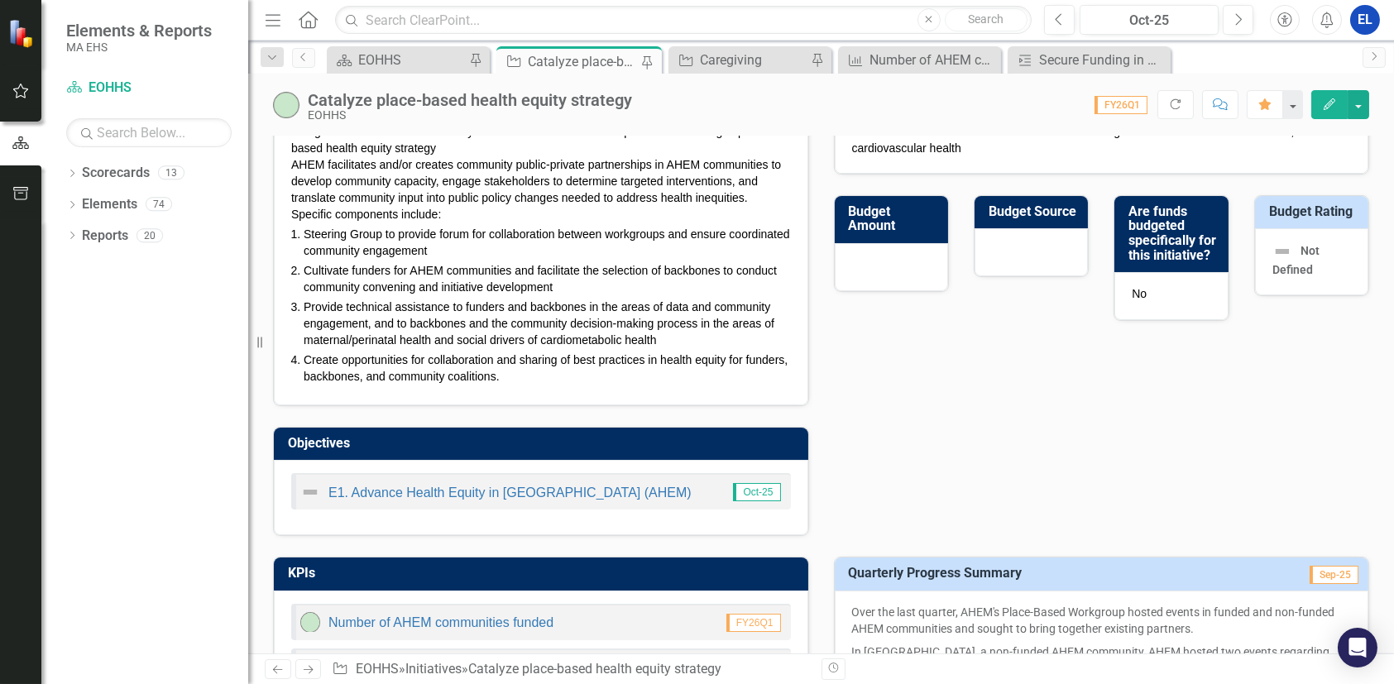
checkbox input "false"
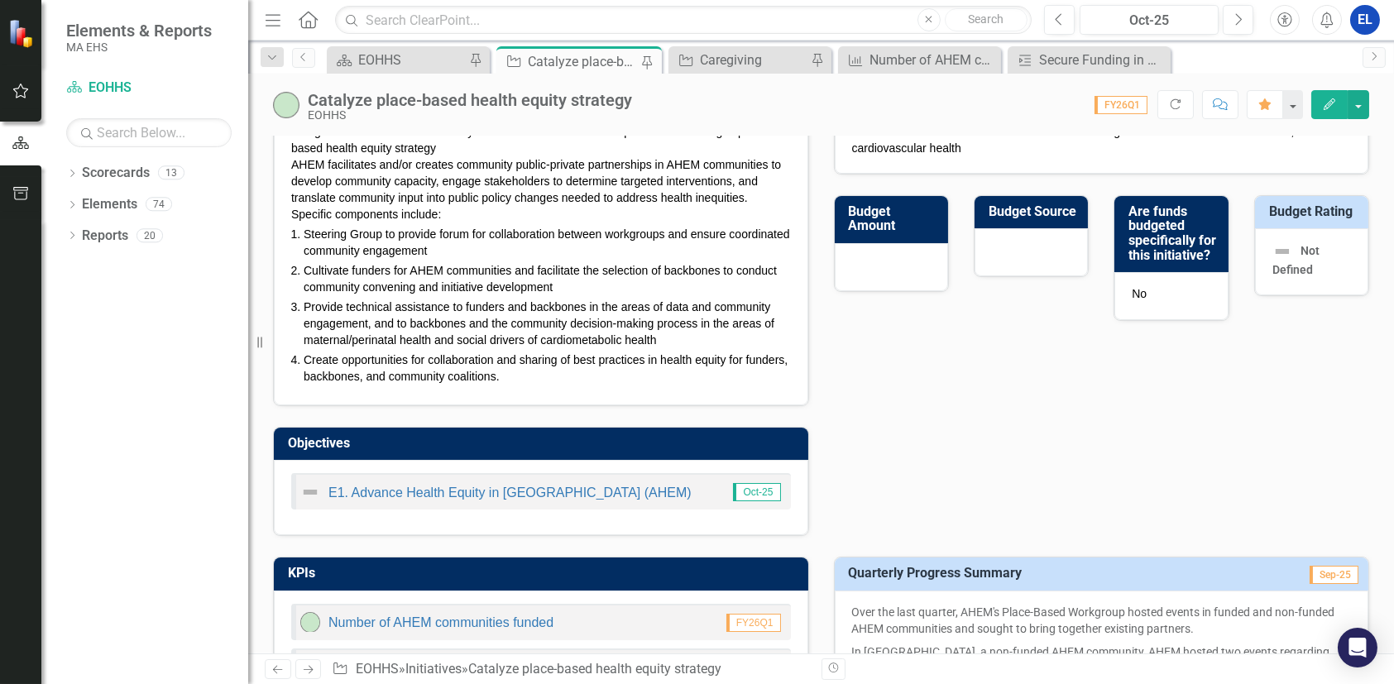
checkbox input "true"
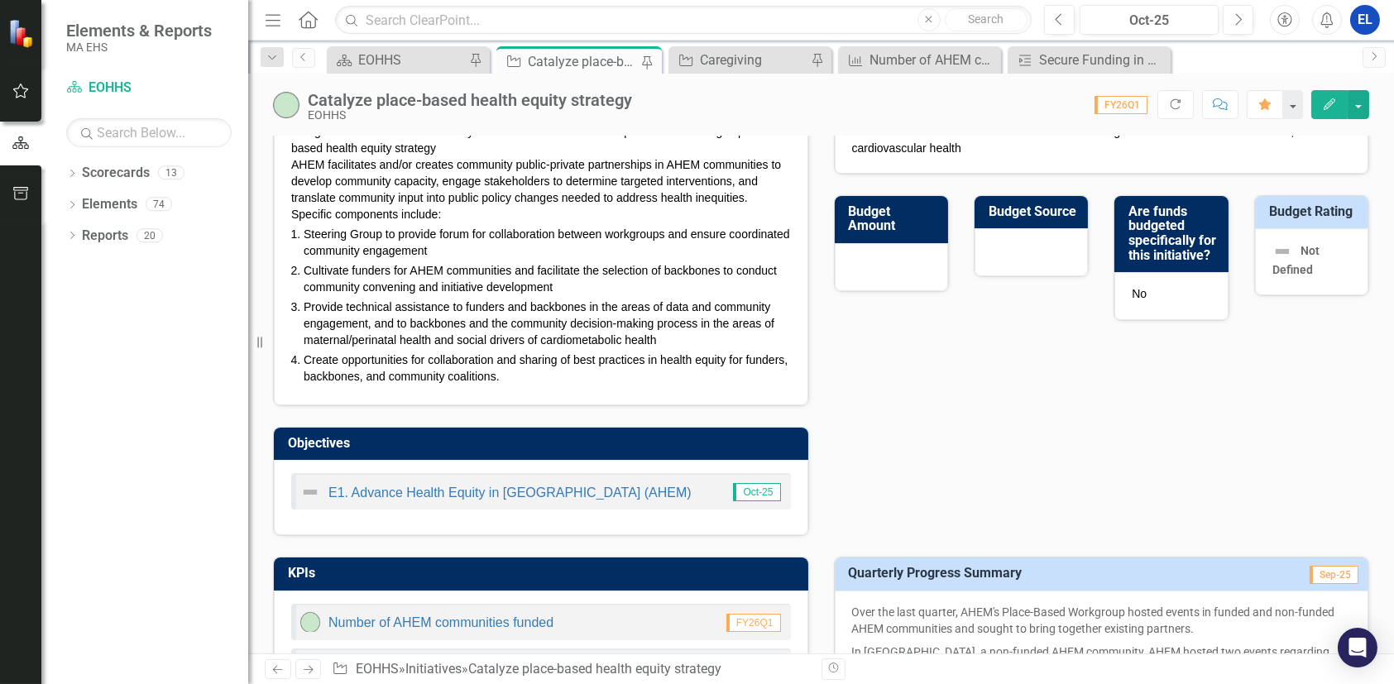
checkbox input "false"
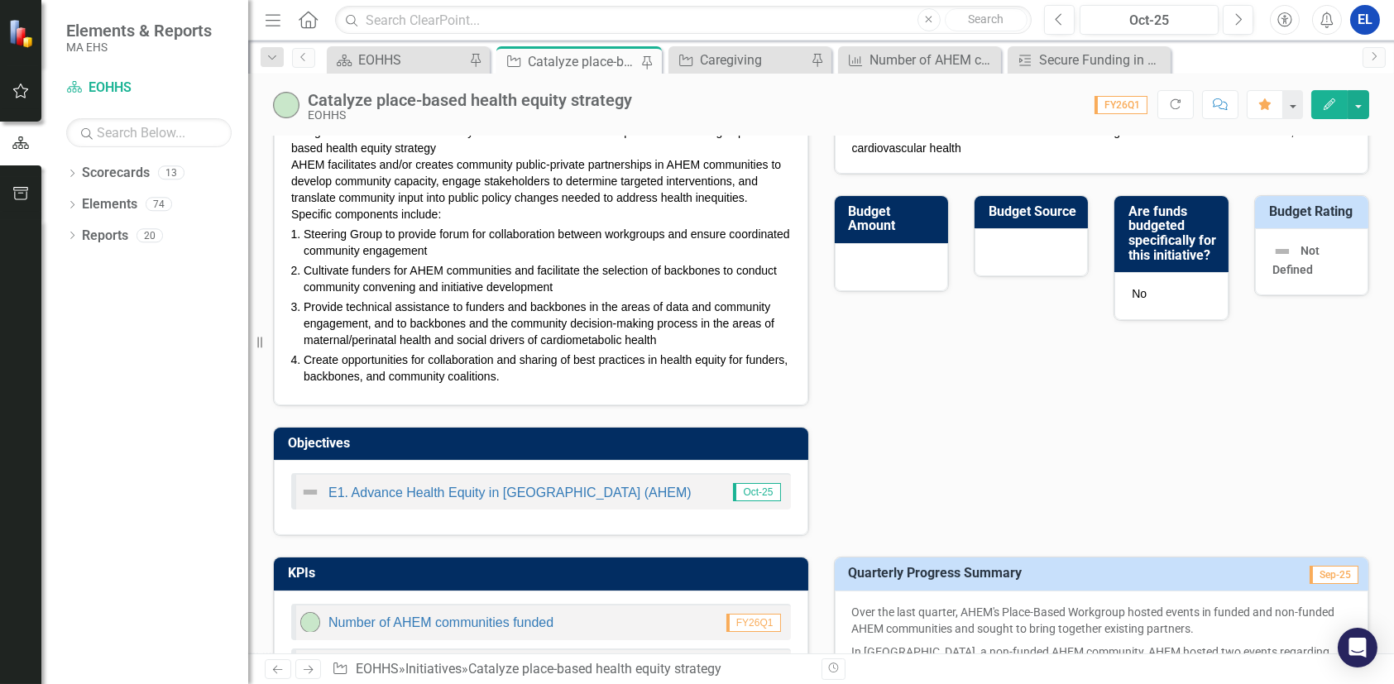
checkbox input "true"
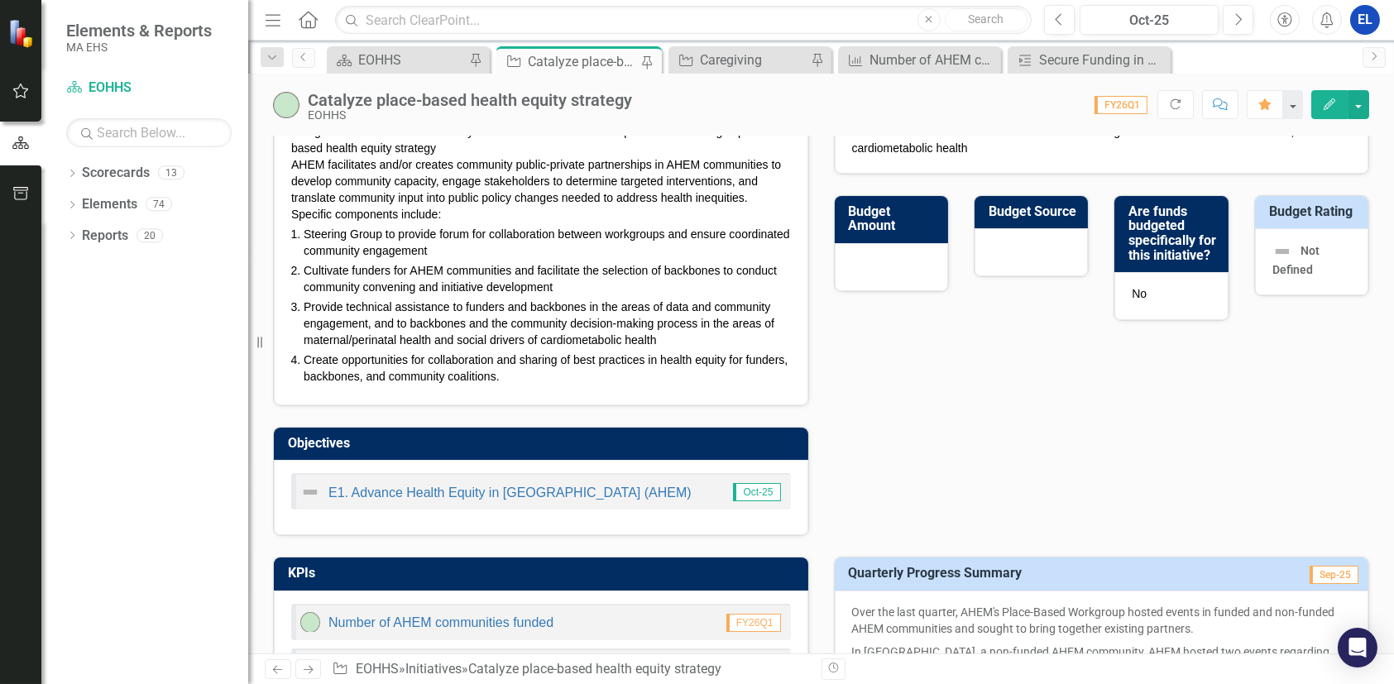
checkbox input "false"
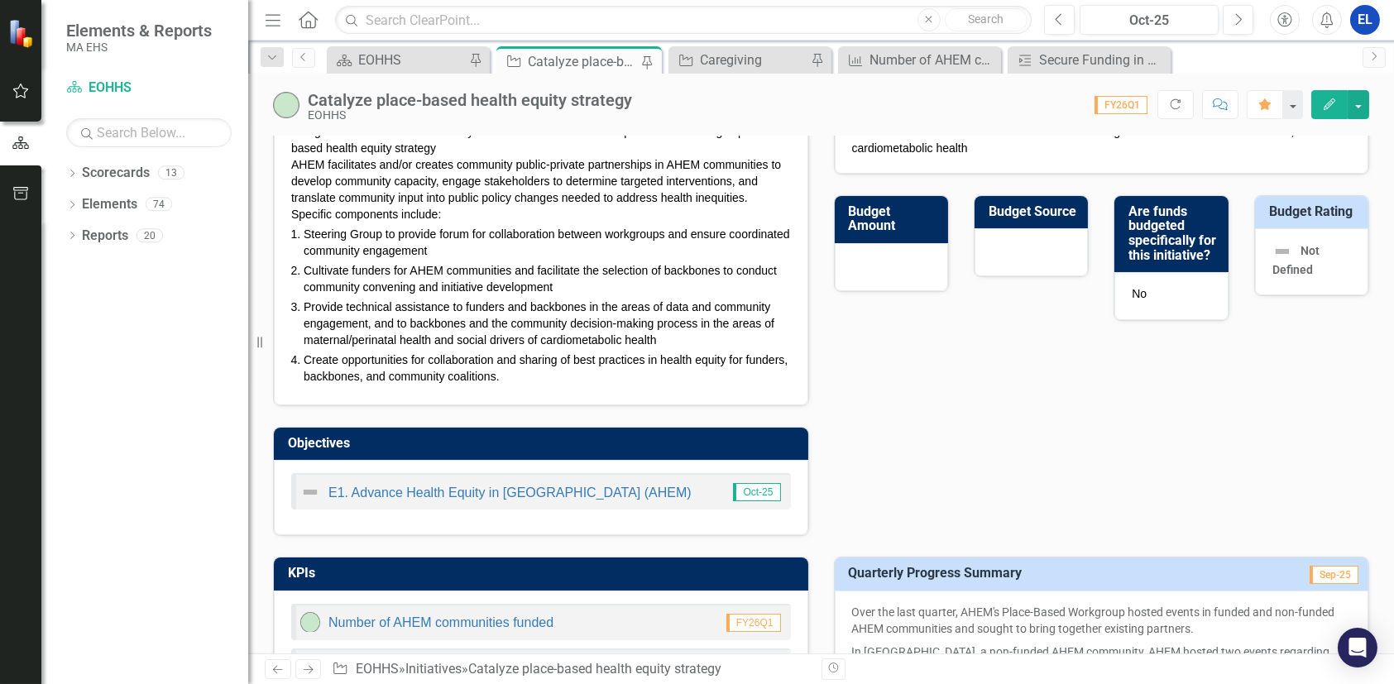
checkbox input "true"
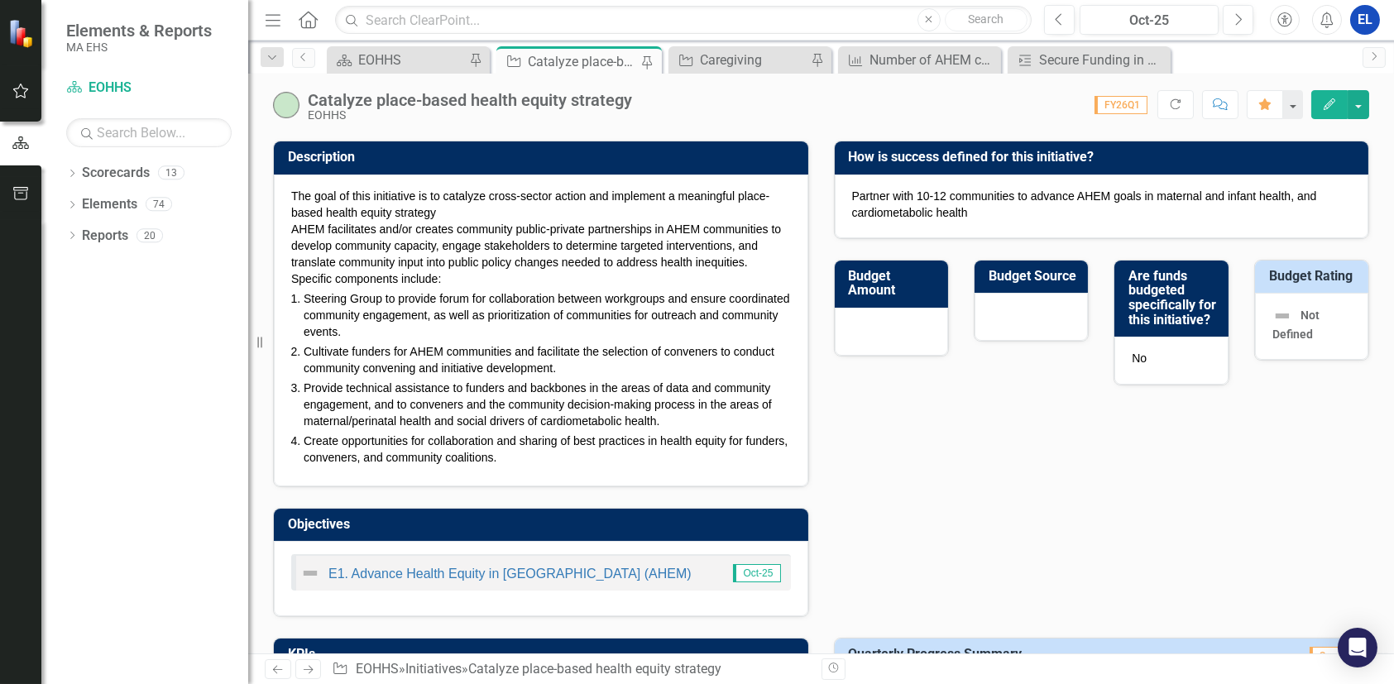
scroll to position [0, 0]
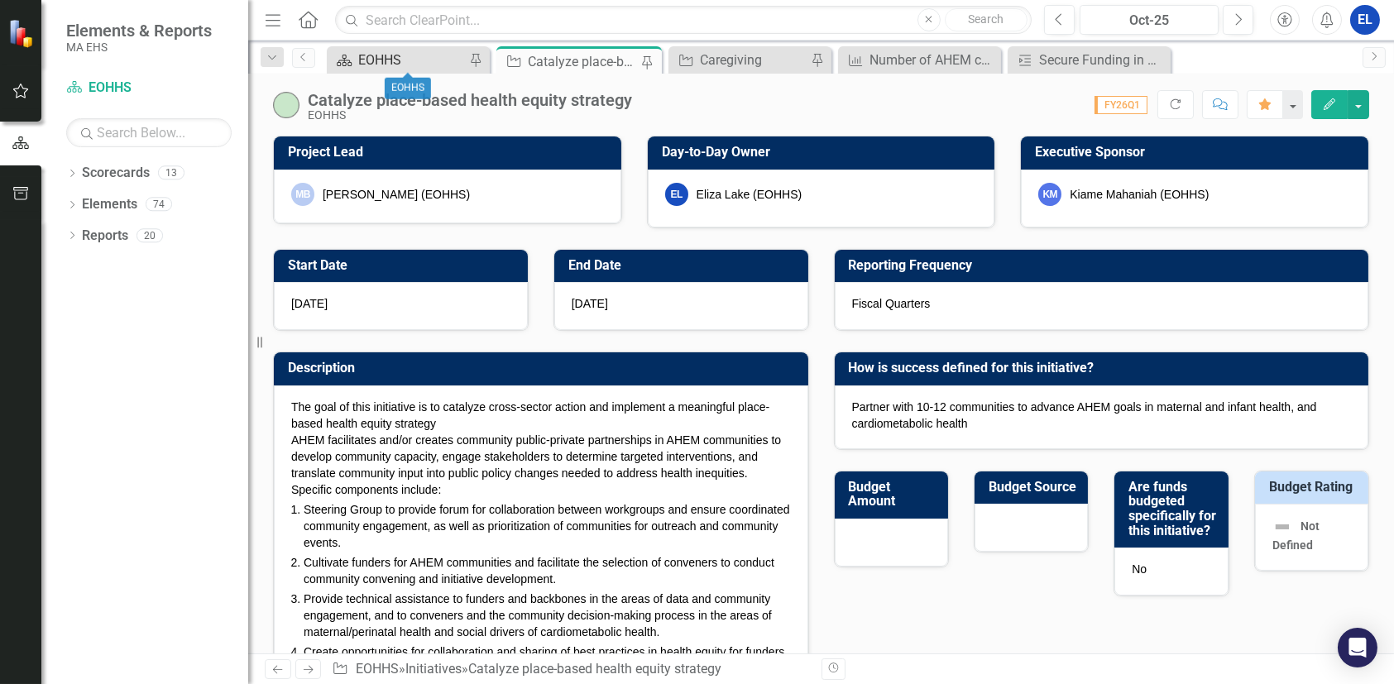
click at [403, 58] on div "EOHHS" at bounding box center [411, 60] width 107 height 21
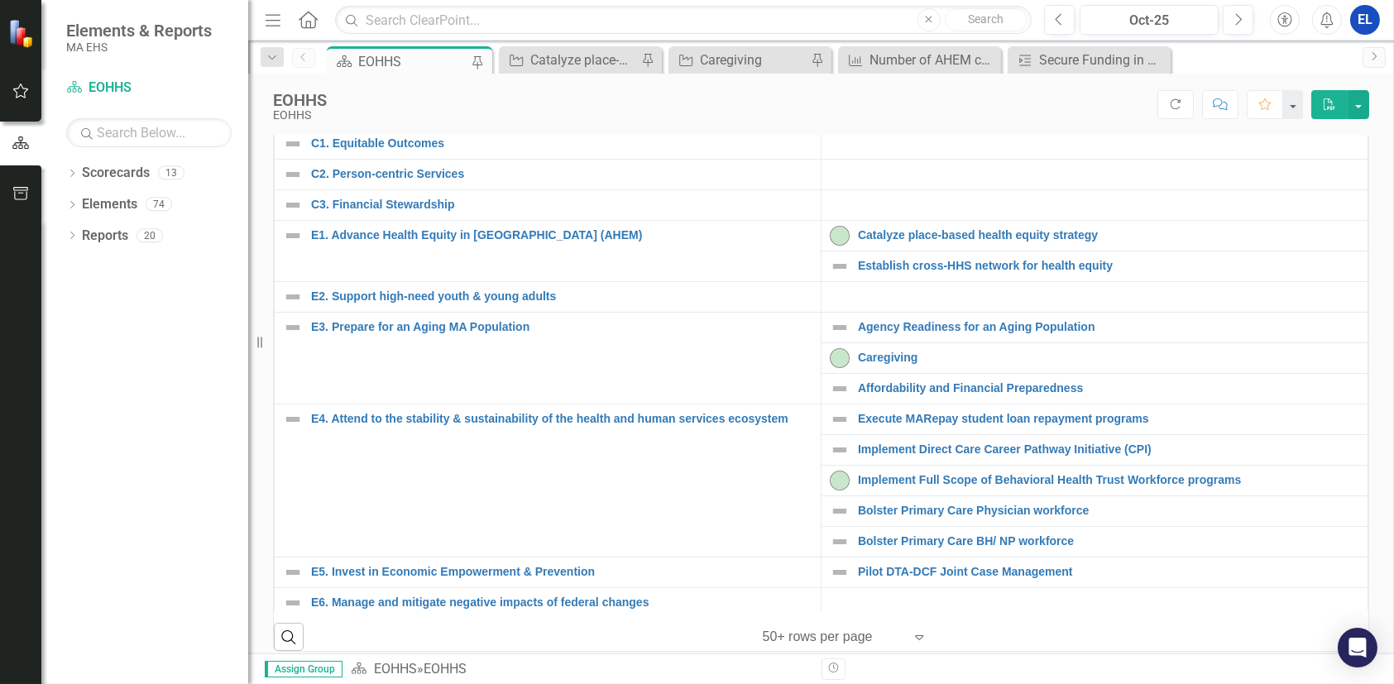
scroll to position [381, 0]
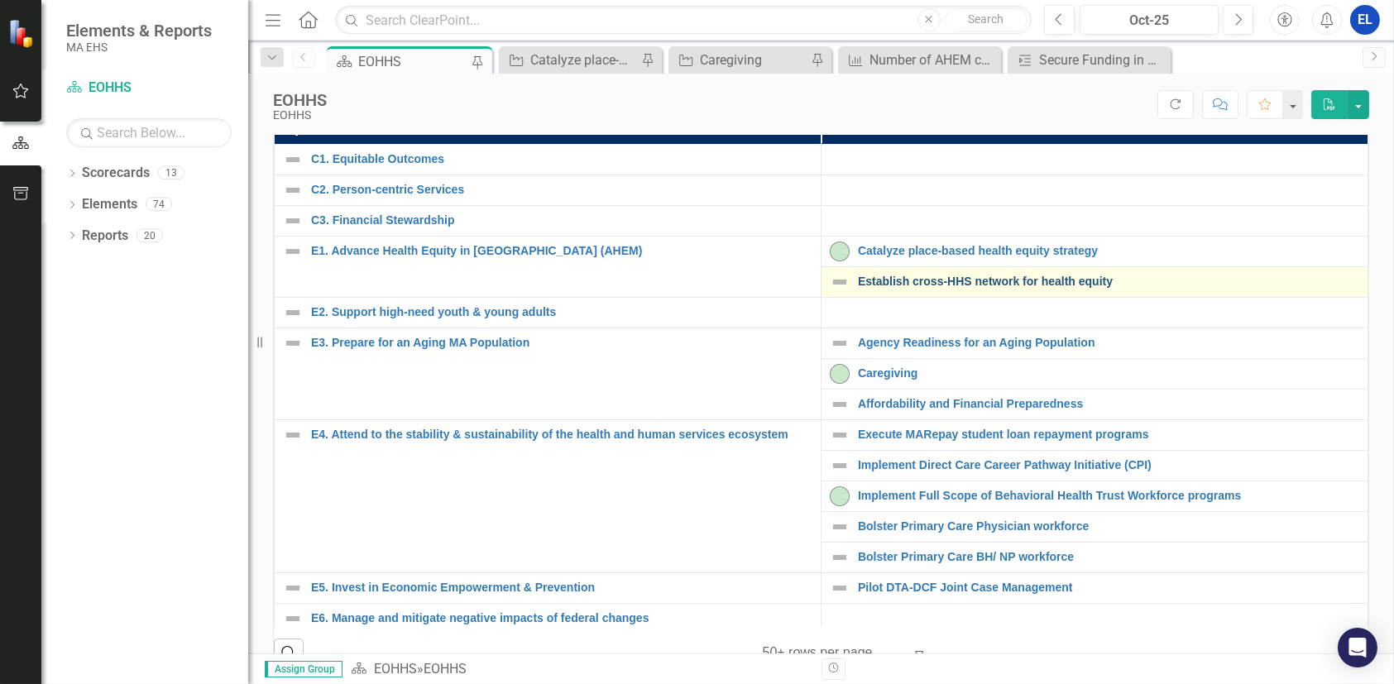
click at [915, 288] on link "Establish cross-HHS network for health equity" at bounding box center [1108, 281] width 501 height 12
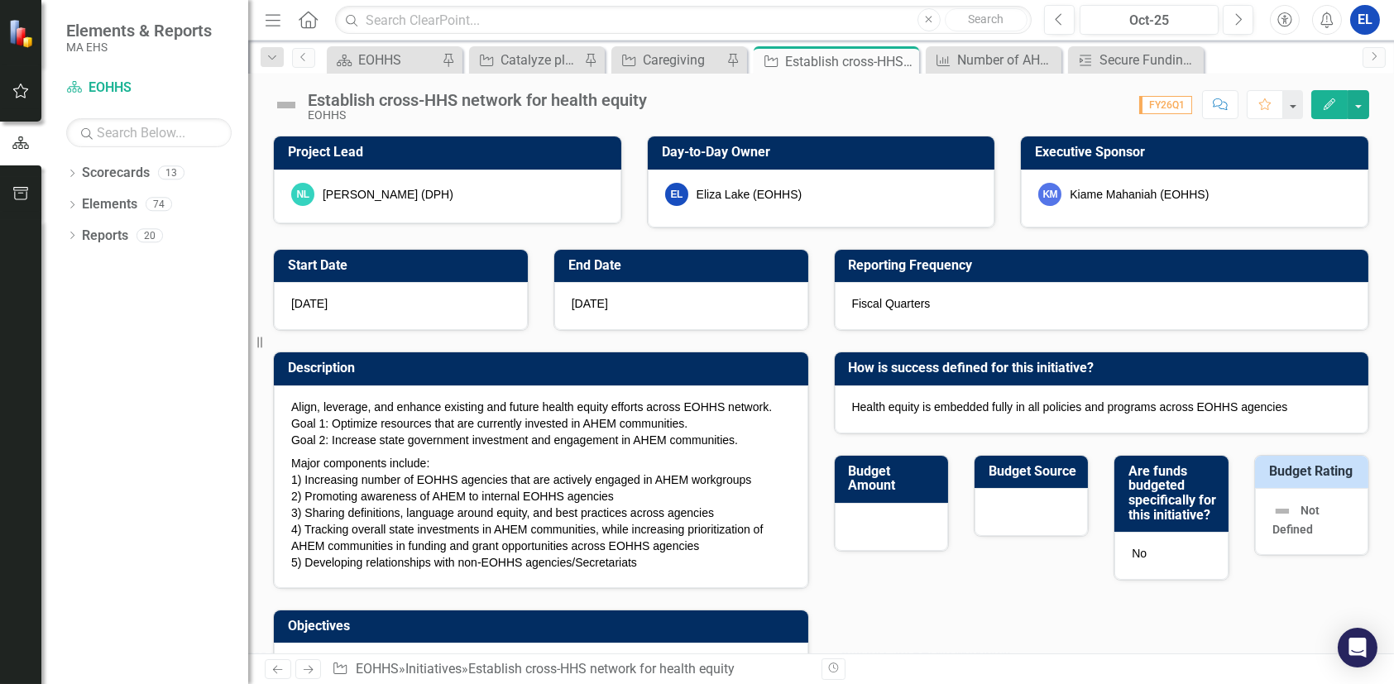
checkbox input "true"
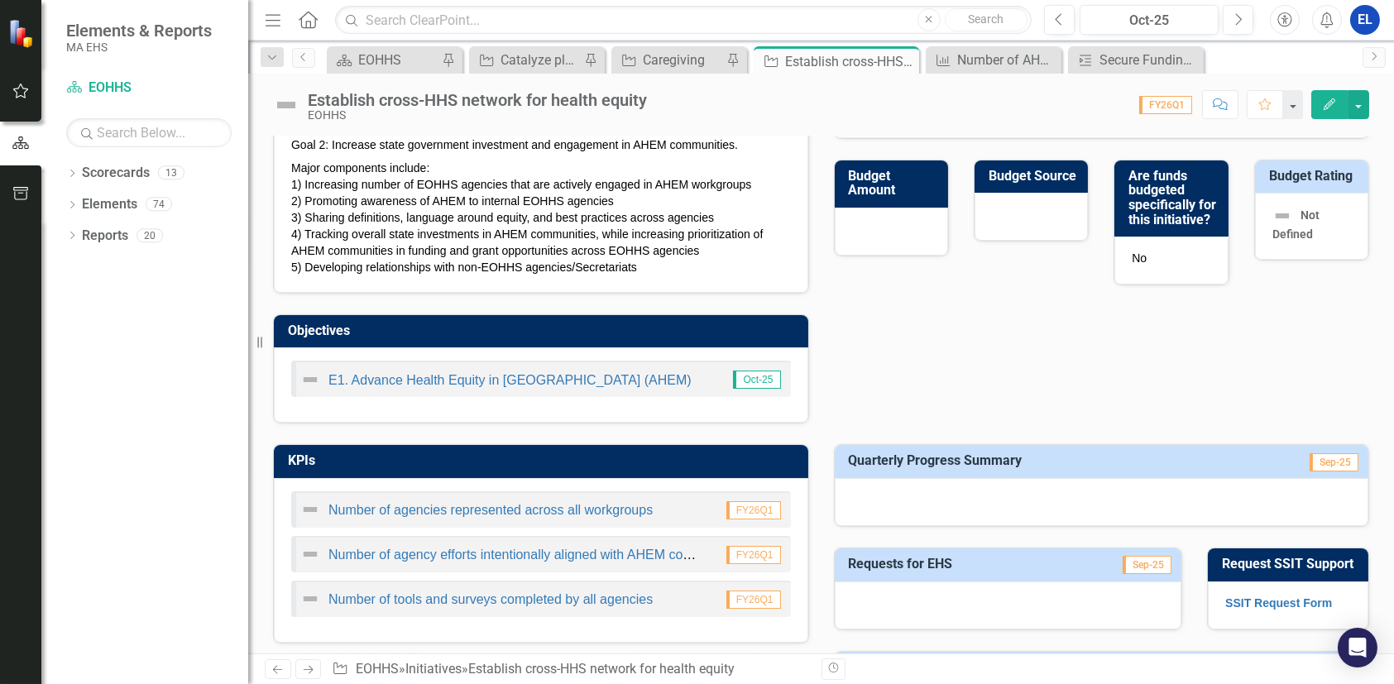
scroll to position [275, 0]
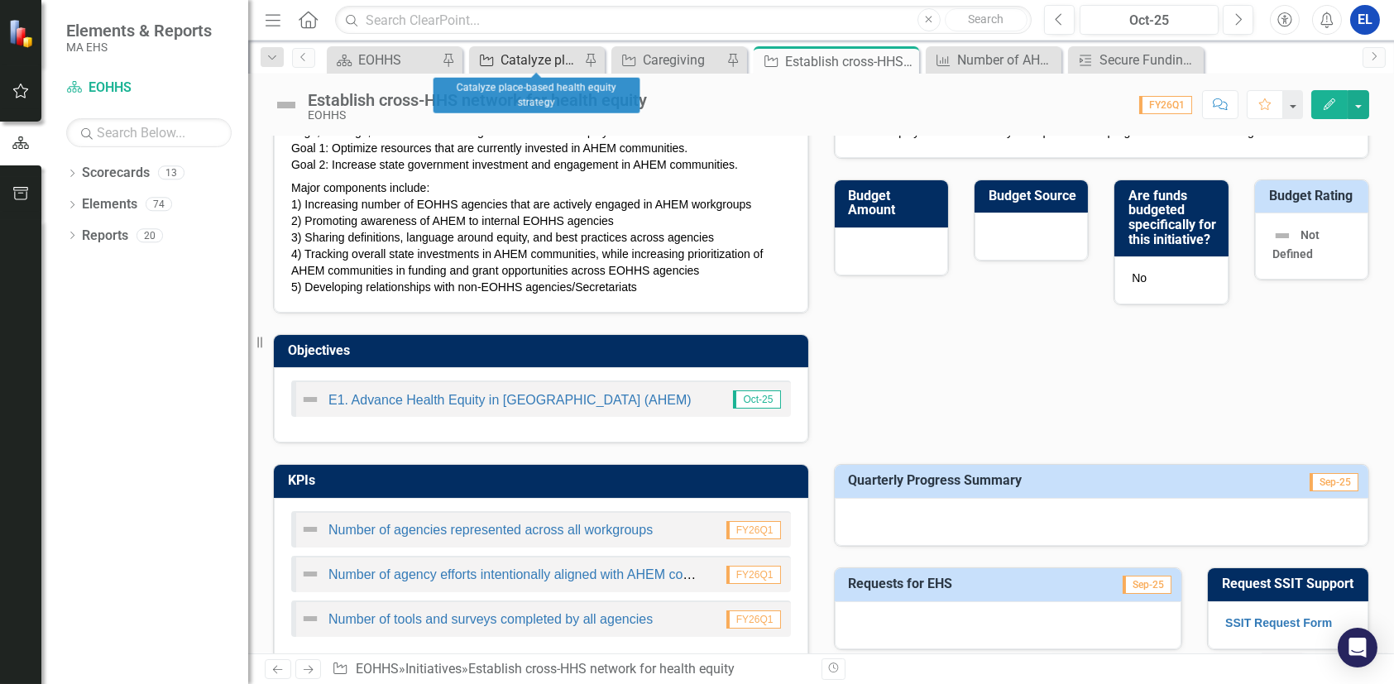
click at [513, 57] on div "Catalyze place-based health equity strategy" at bounding box center [539, 60] width 79 height 21
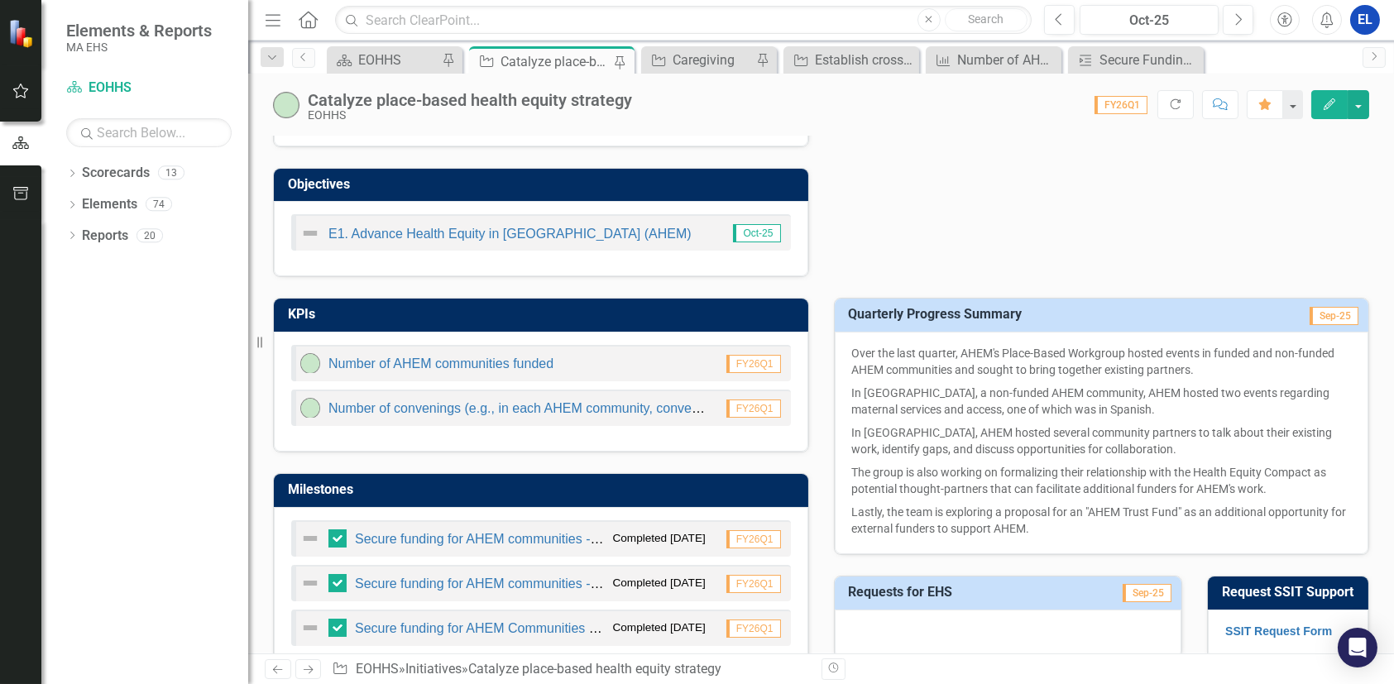
scroll to position [827, 0]
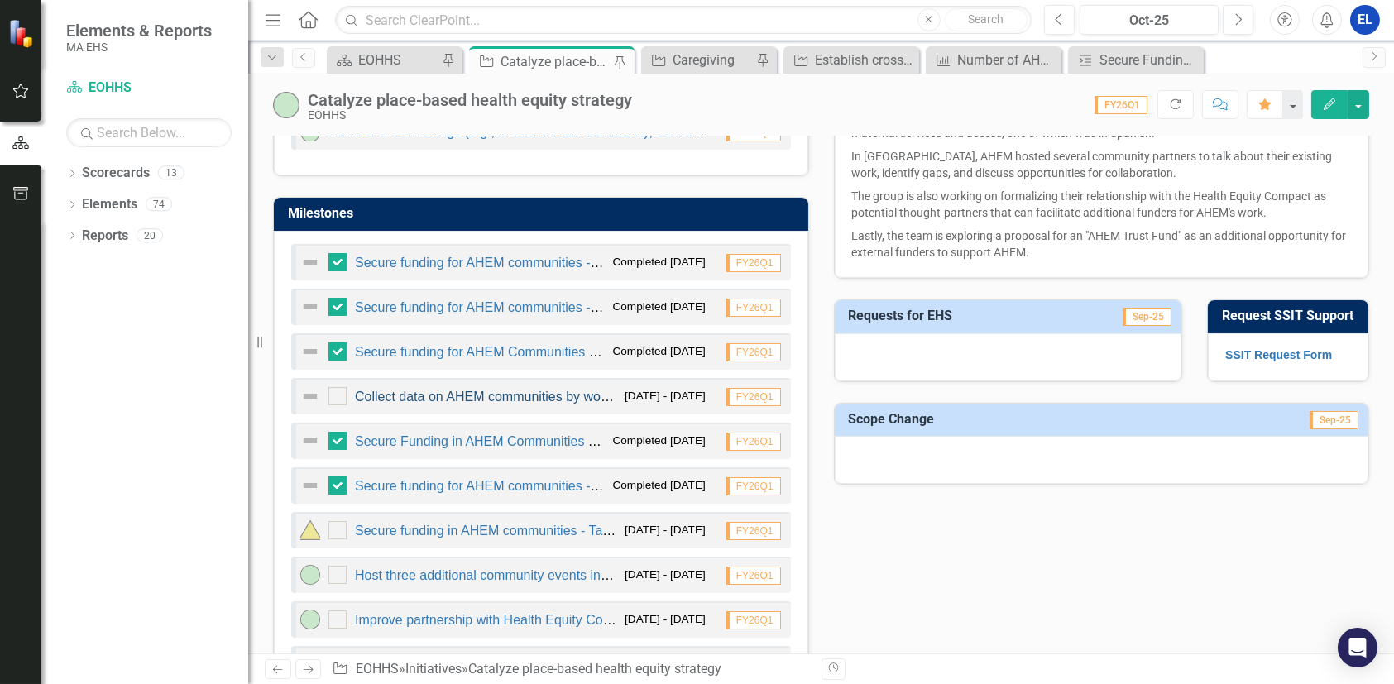
click at [427, 395] on link "Collect data on AHEM communities by working with local health experts" at bounding box center [564, 397] width 419 height 14
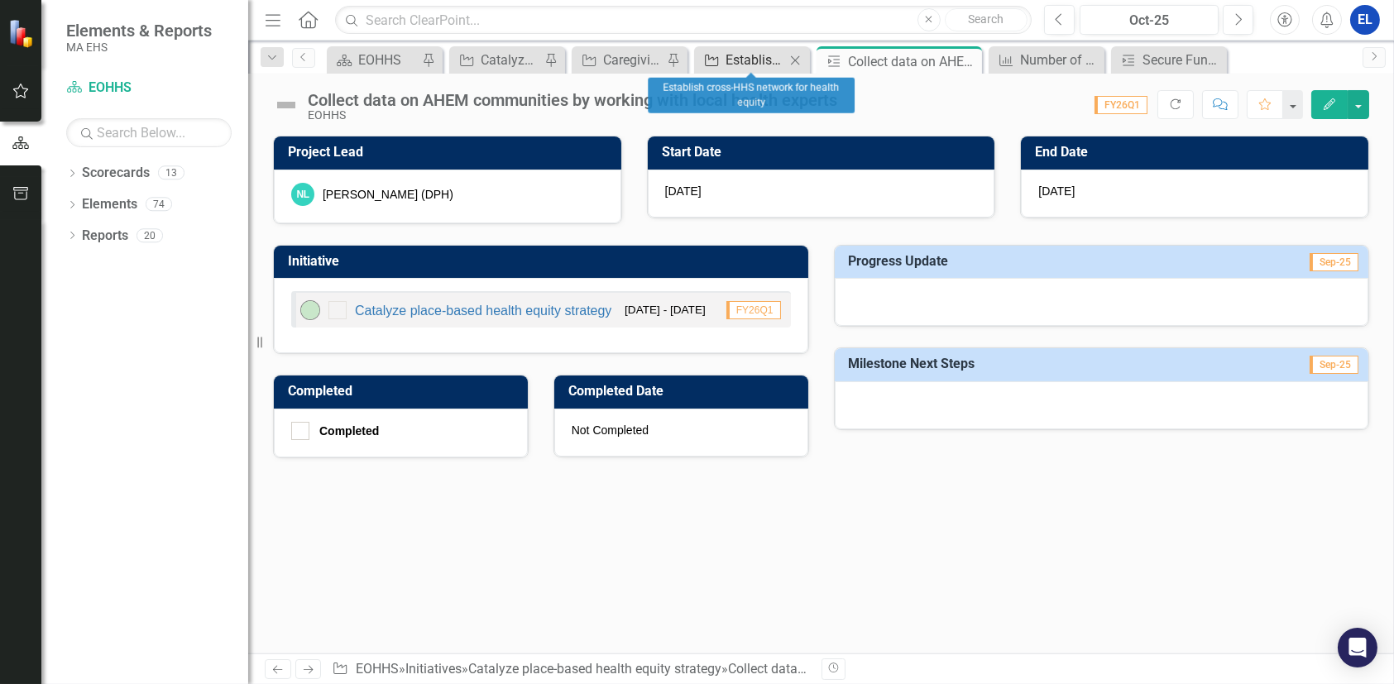
click at [745, 61] on div "Establish cross-HHS network for health equity" at bounding box center [755, 60] width 60 height 21
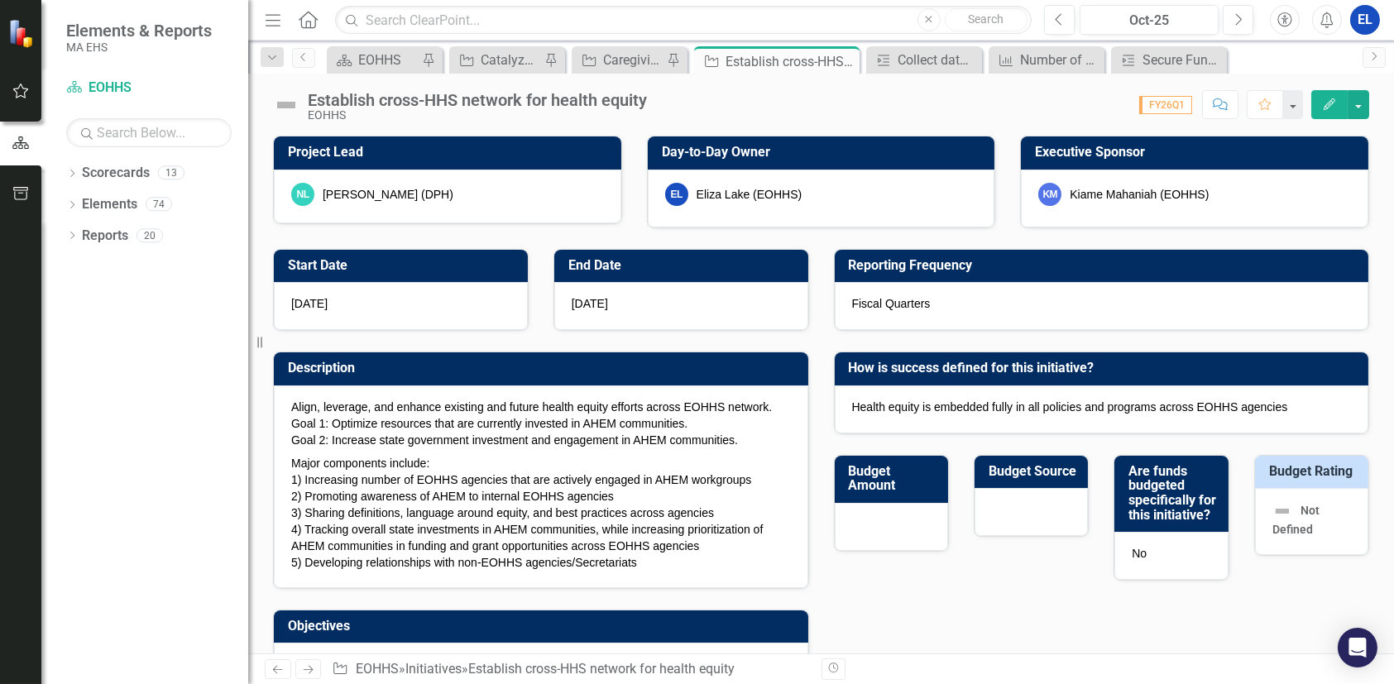
click at [1326, 102] on icon "Edit" at bounding box center [1329, 104] width 15 height 12
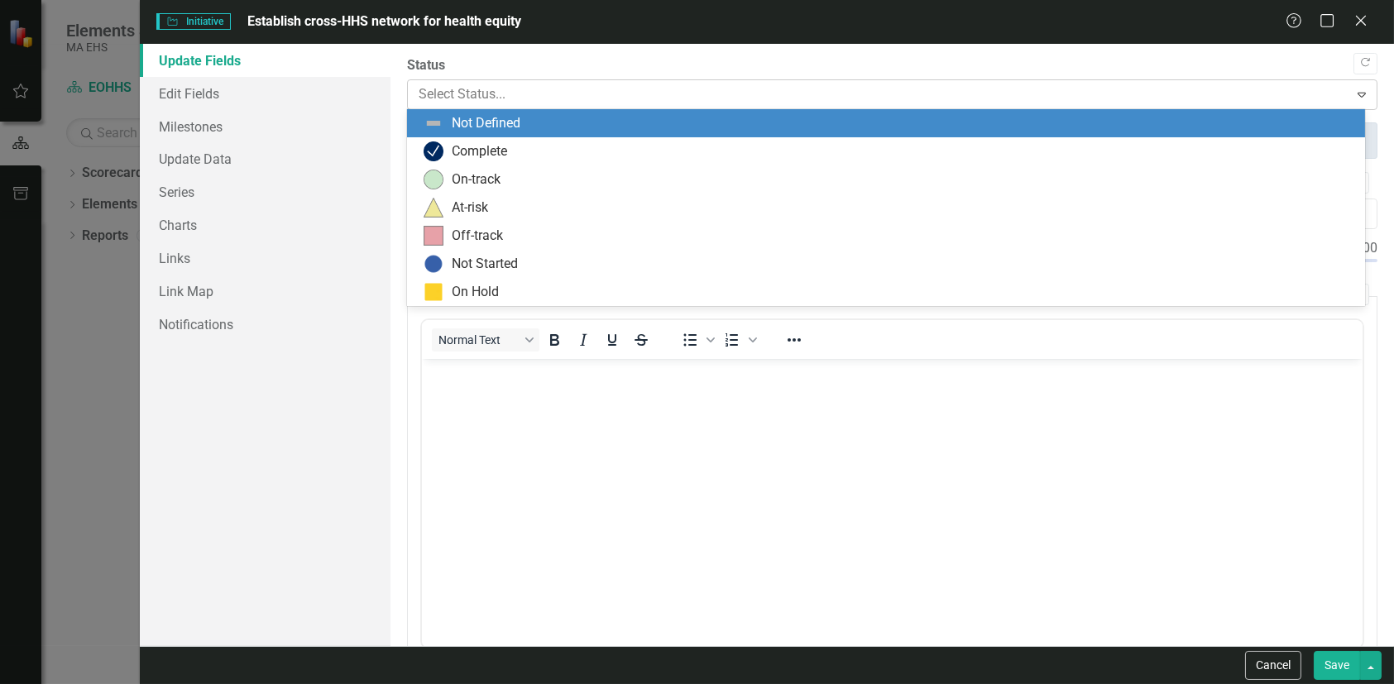
click at [437, 89] on div at bounding box center [879, 95] width 920 height 22
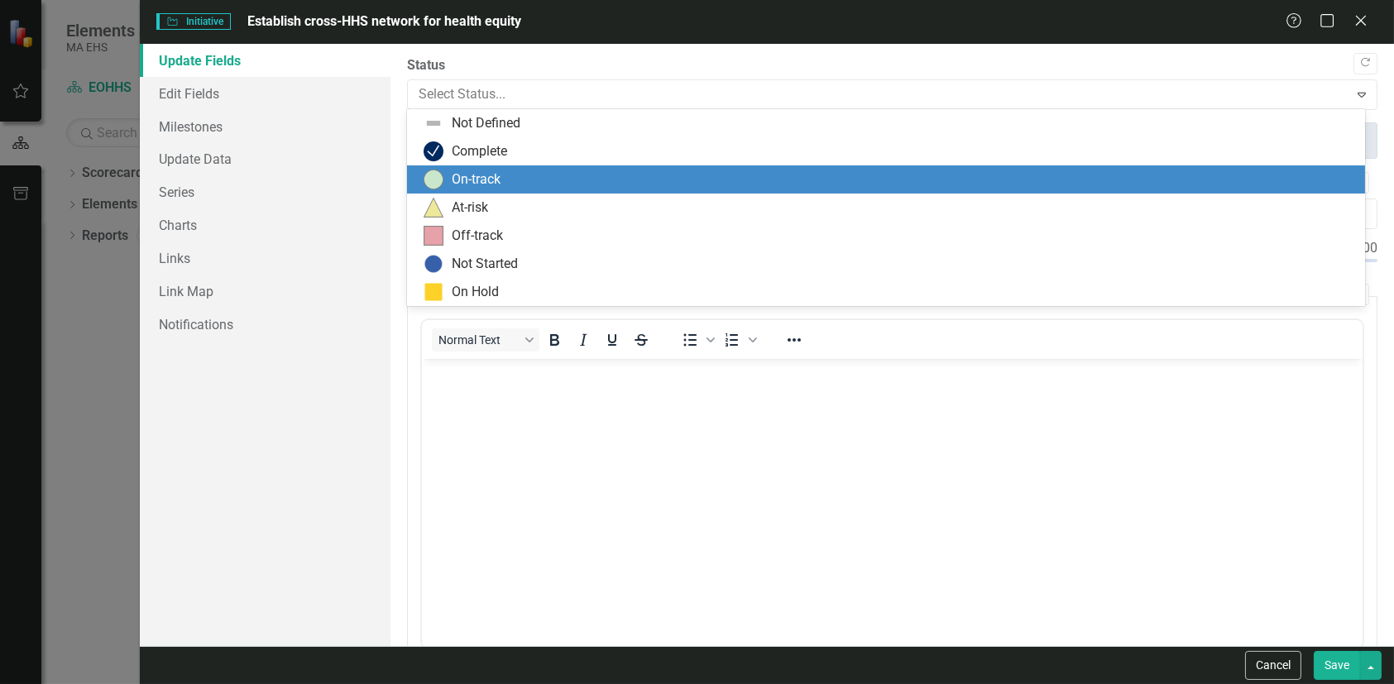
click at [436, 178] on img at bounding box center [434, 180] width 20 height 20
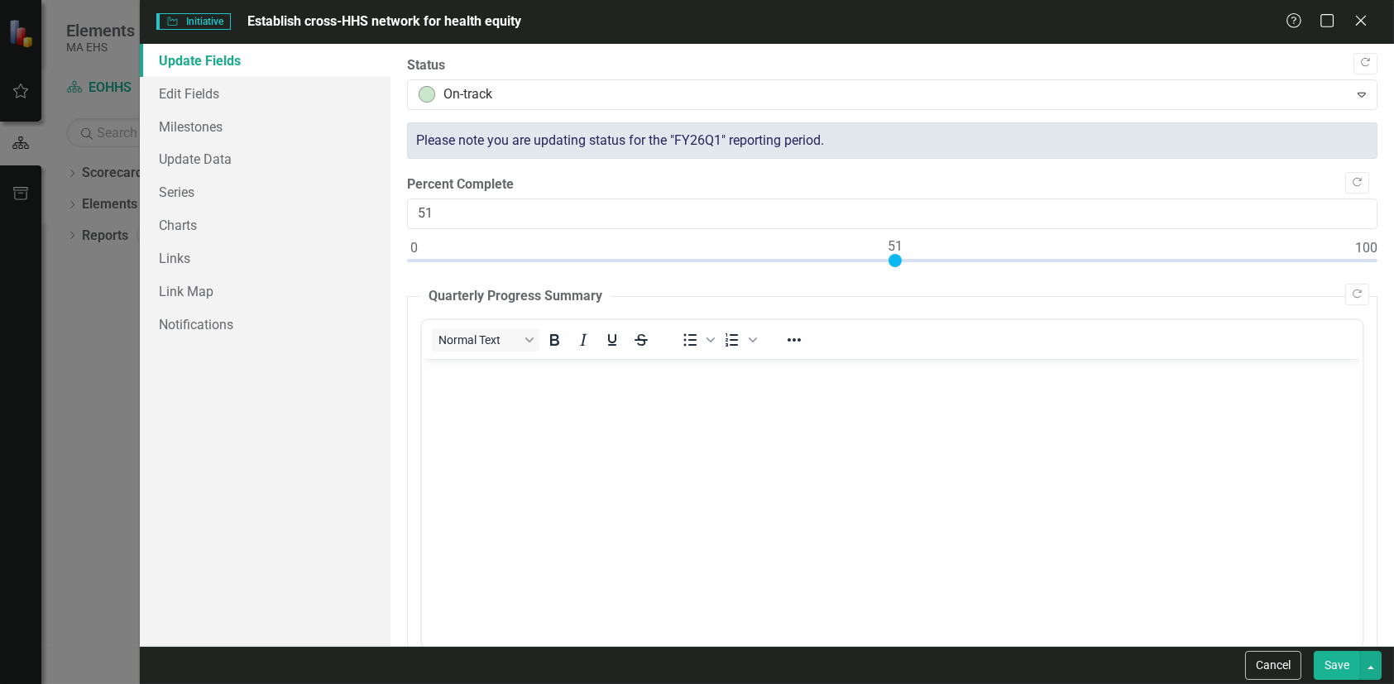
type input "50"
drag, startPoint x: 409, startPoint y: 258, endPoint x: 883, endPoint y: 251, distance: 474.0
click at [883, 254] on div at bounding box center [885, 260] width 13 height 13
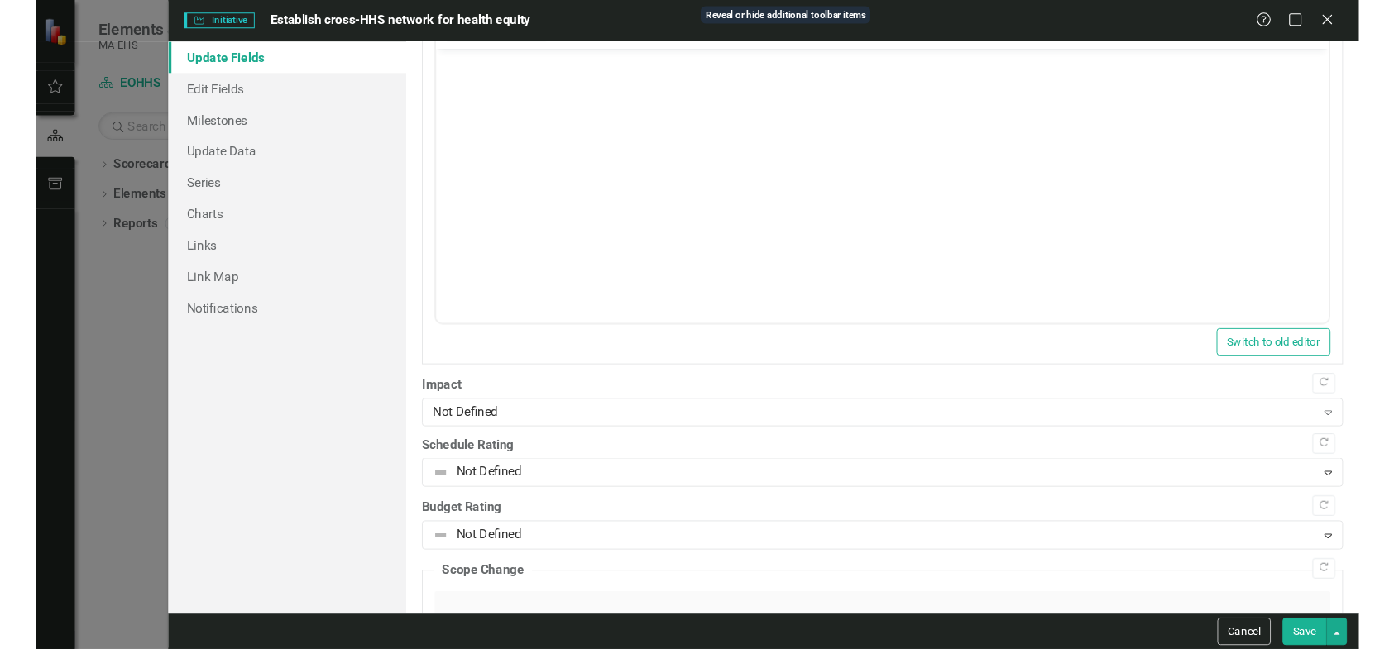
scroll to position [1412, 0]
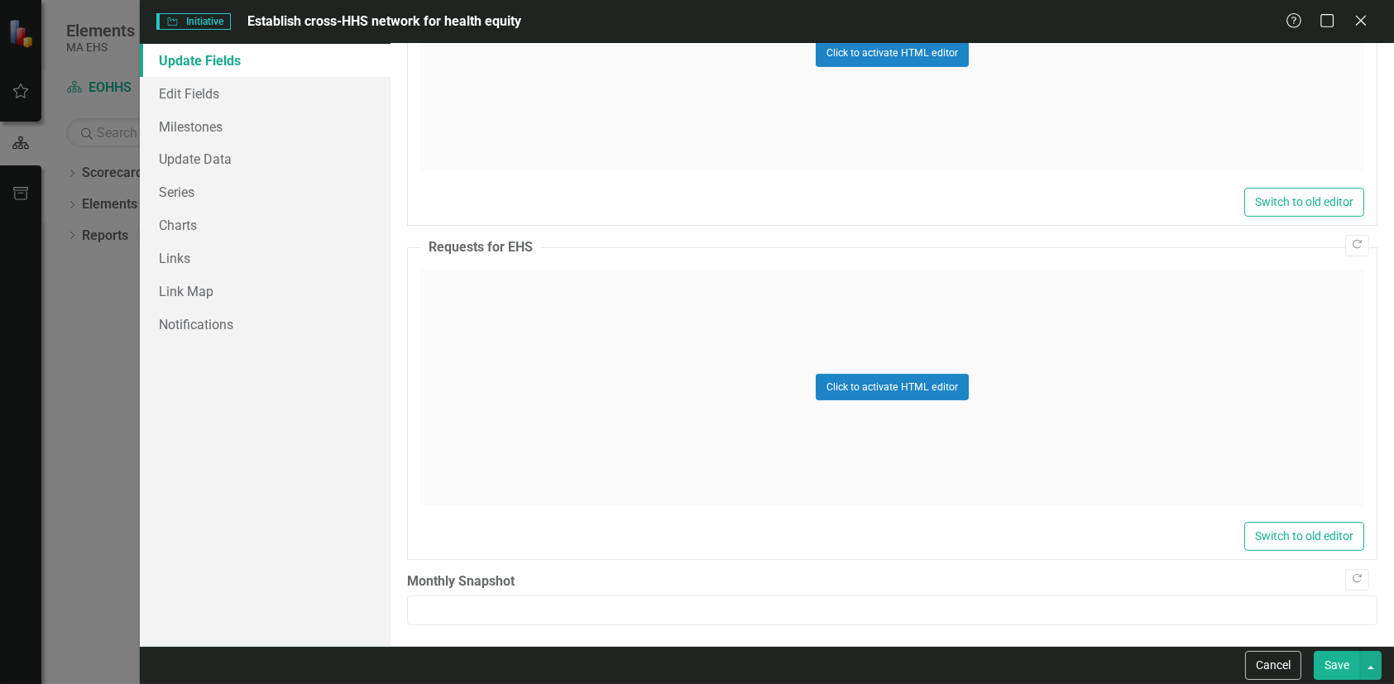
drag, startPoint x: 578, startPoint y: 22, endPoint x: 543, endPoint y: 6, distance: 38.9
click at [543, 6] on div "Initiative Initiative Establish cross-HHS network for health equity Help Maximi…" at bounding box center [767, 22] width 1255 height 44
click at [1356, 23] on icon "Close" at bounding box center [1360, 20] width 21 height 16
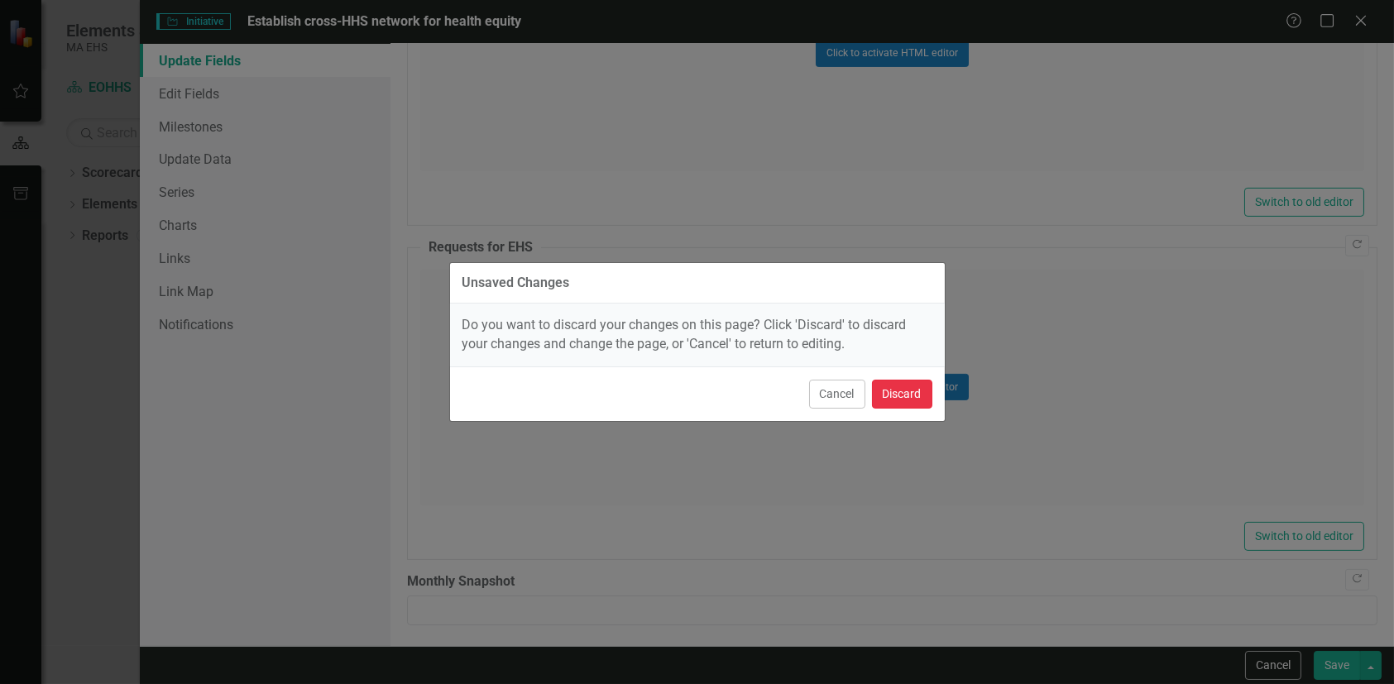
click at [900, 393] on button "Discard" at bounding box center [902, 394] width 60 height 29
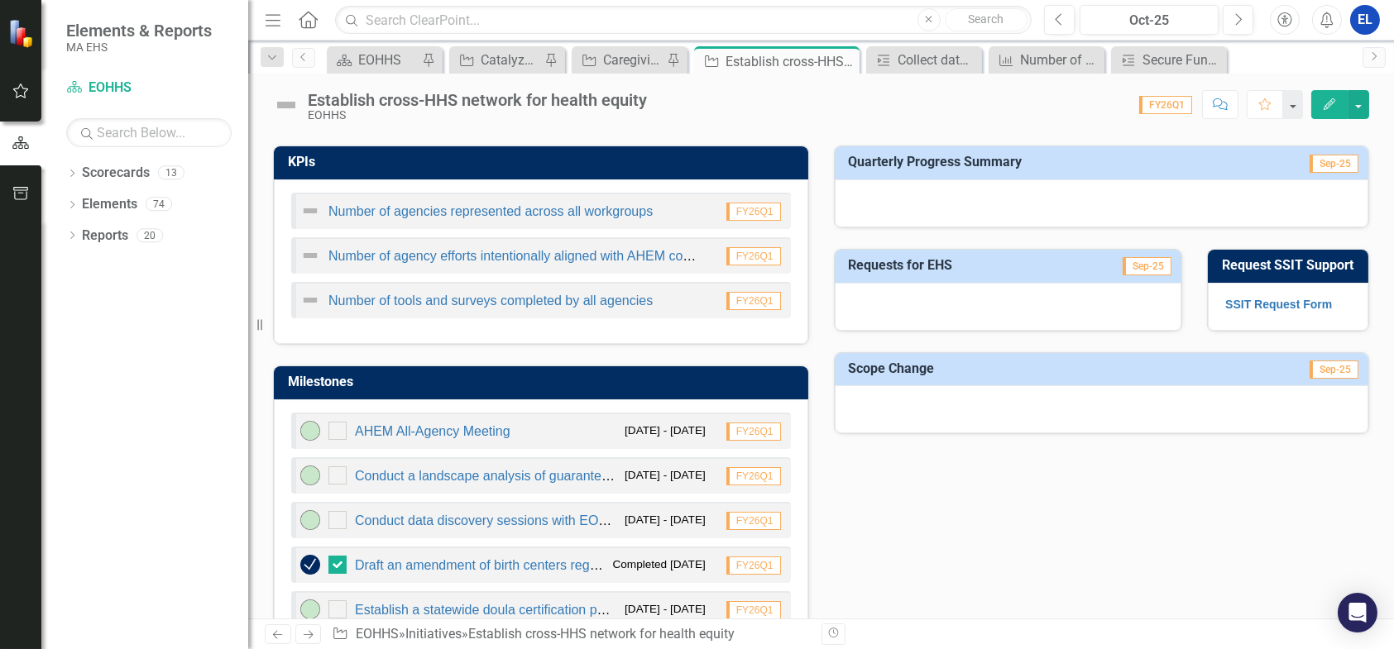
scroll to position [318, 0]
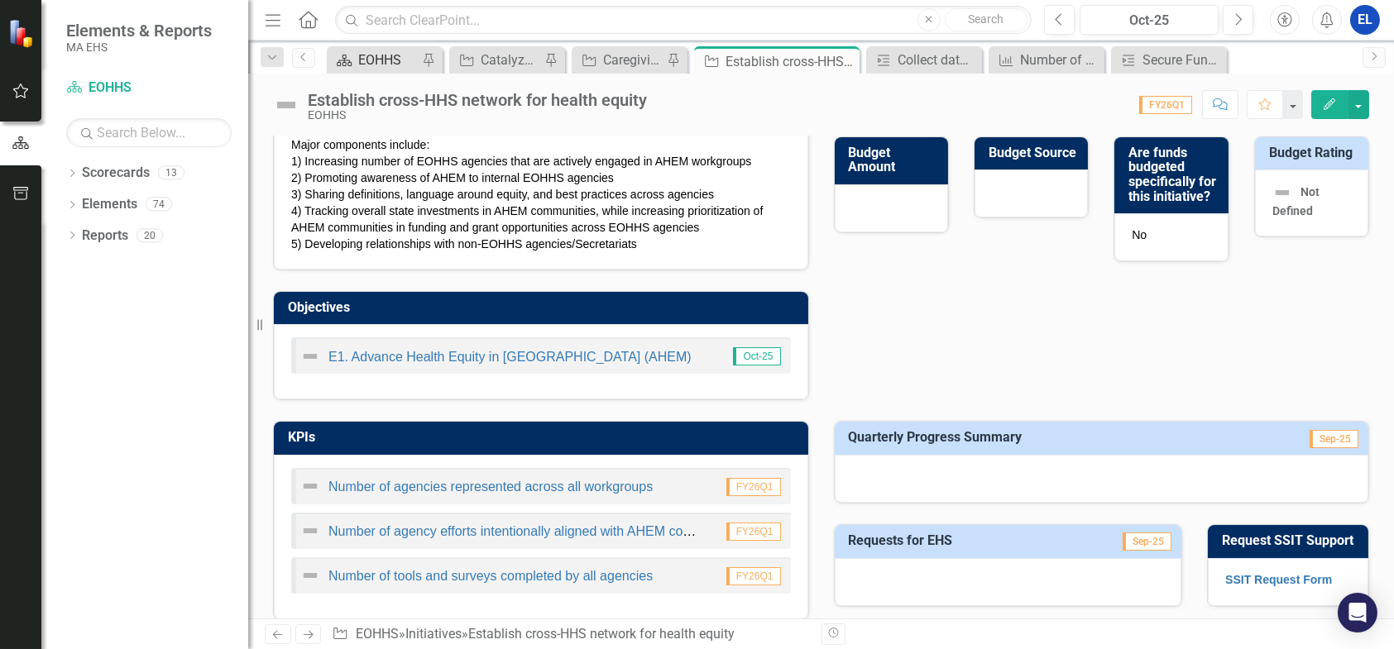
click at [366, 55] on div "EOHHS" at bounding box center [388, 60] width 60 height 21
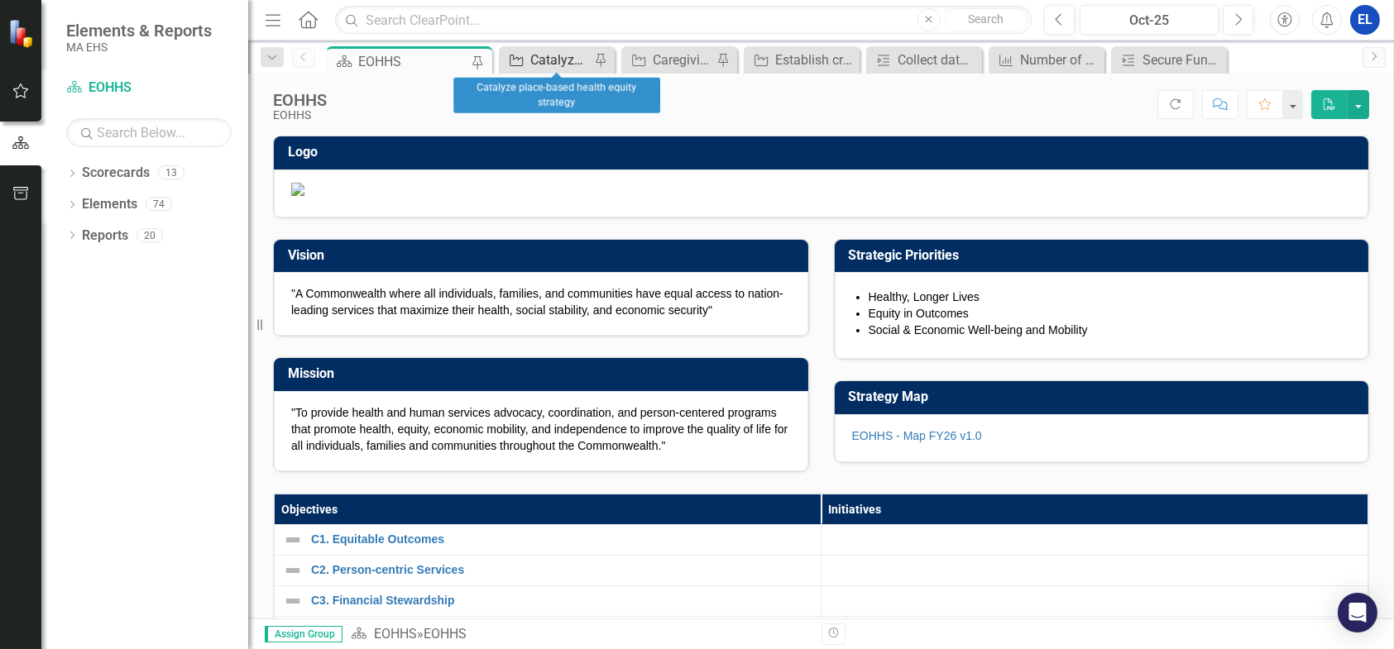
click at [552, 56] on div "Catalyze place-based health equity strategy" at bounding box center [560, 60] width 60 height 21
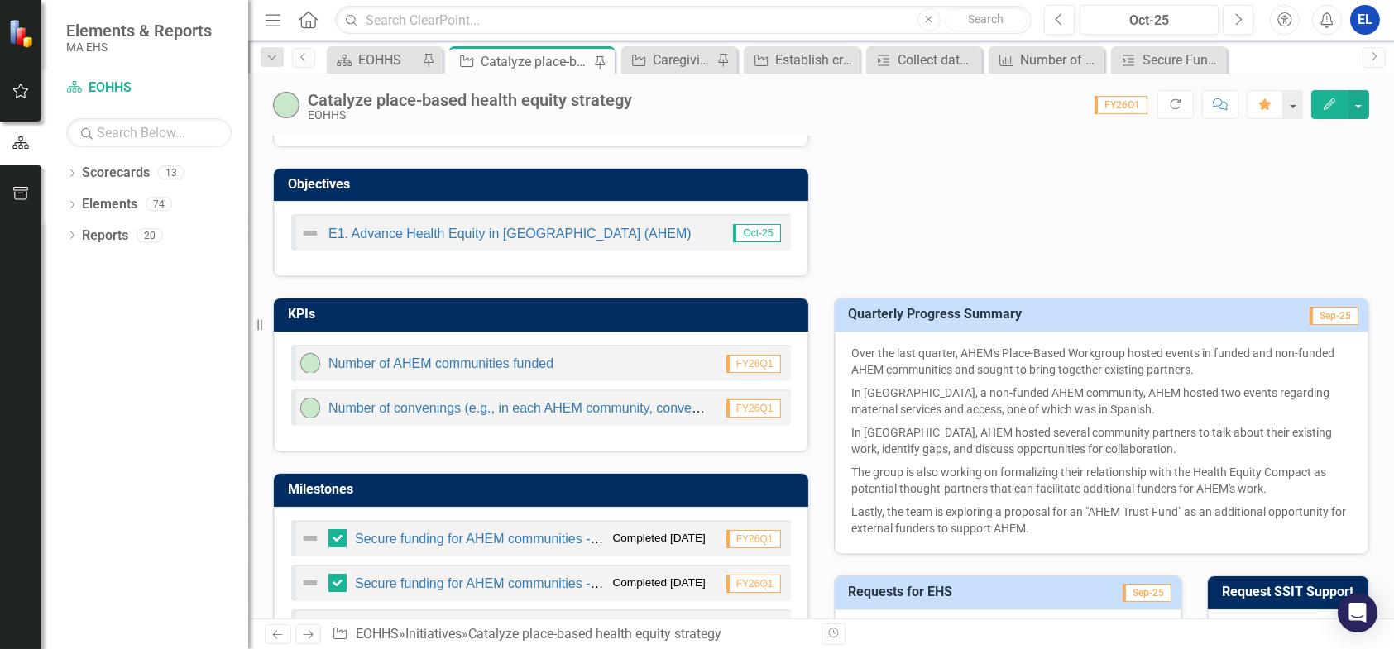
scroll to position [827, 0]
